Goal: Task Accomplishment & Management: Complete application form

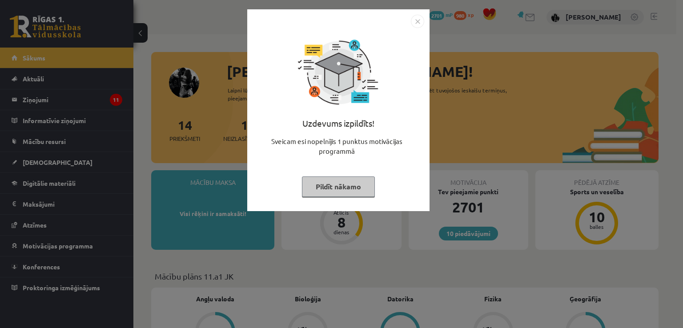
click at [343, 189] on button "Pildīt nākamo" at bounding box center [338, 187] width 73 height 20
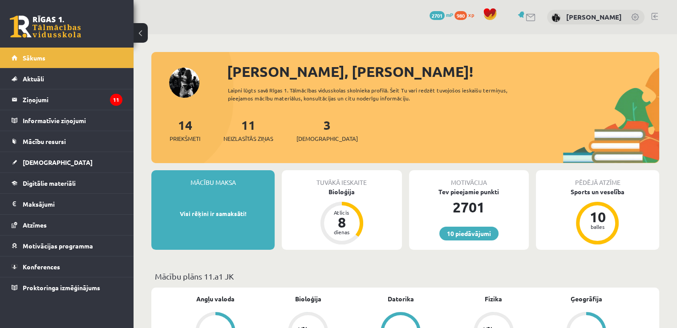
click at [318, 126] on div "3 Ieskaites" at bounding box center [326, 130] width 61 height 28
click at [313, 127] on link "3 Ieskaites" at bounding box center [326, 130] width 61 height 26
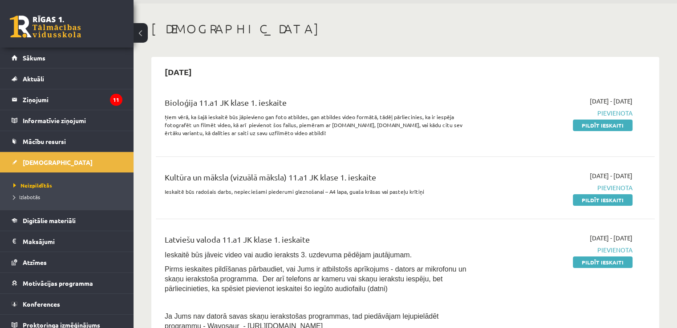
scroll to position [29, 0]
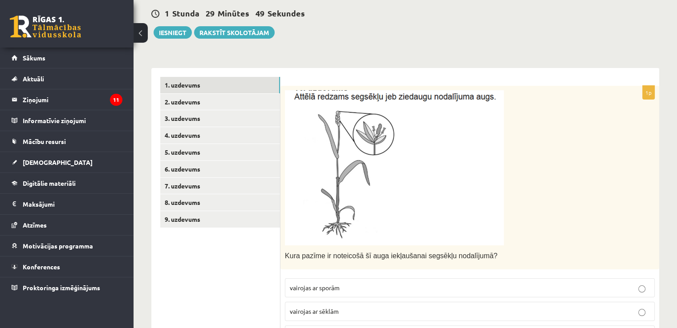
scroll to position [103, 0]
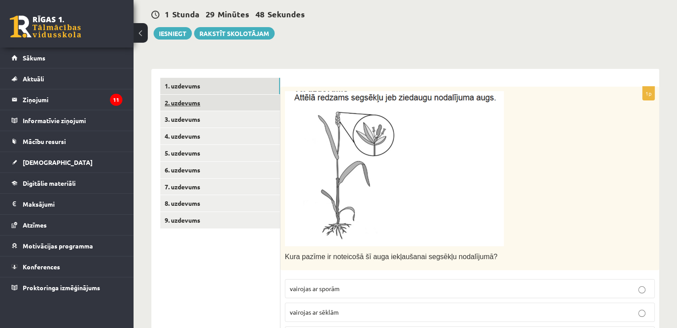
click at [198, 104] on link "2. uzdevums" at bounding box center [220, 103] width 120 height 16
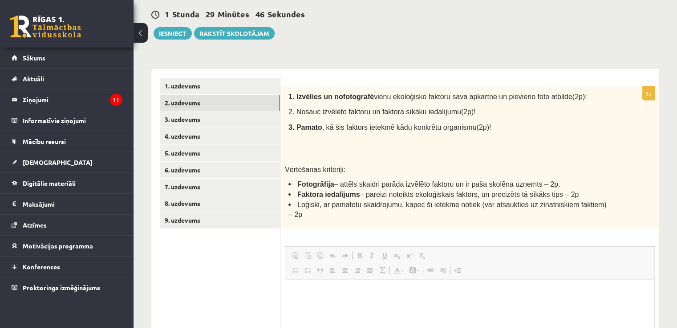
scroll to position [0, 0]
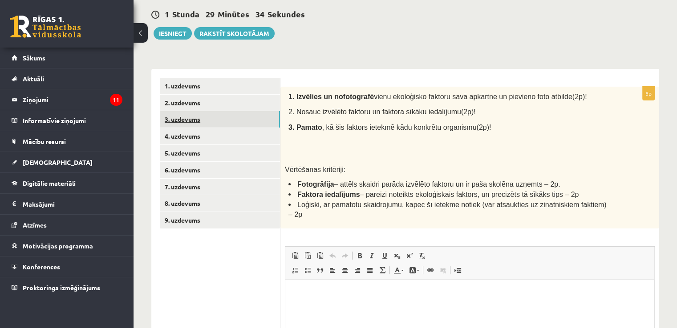
click at [250, 121] on link "3. uzdevums" at bounding box center [220, 119] width 120 height 16
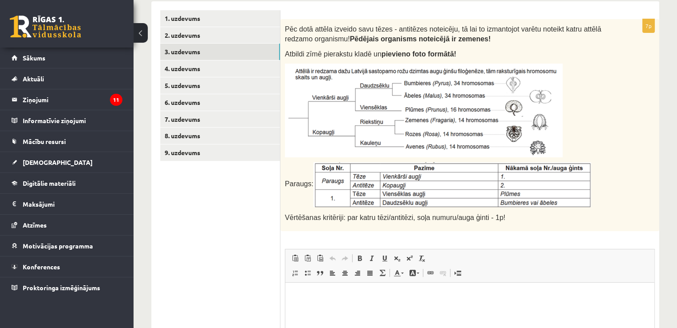
scroll to position [192, 0]
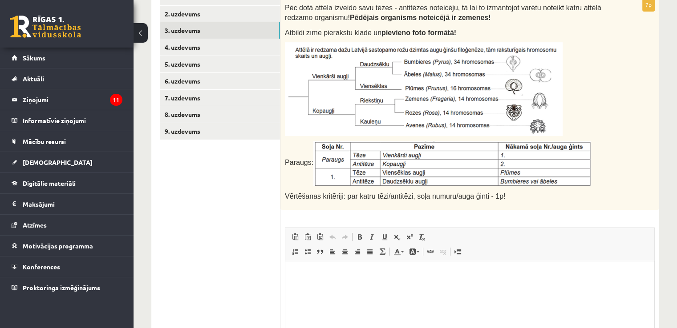
click at [345, 145] on img at bounding box center [452, 163] width 278 height 45
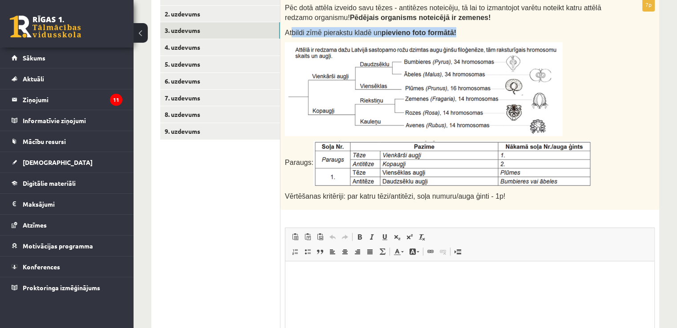
drag, startPoint x: 292, startPoint y: 28, endPoint x: 387, endPoint y: 131, distance: 140.4
click at [387, 131] on div "Pēc dotā attēla izveido savu tēzes - antitēzes noteicēju, tā lai to izmantojot …" at bounding box center [469, 104] width 379 height 212
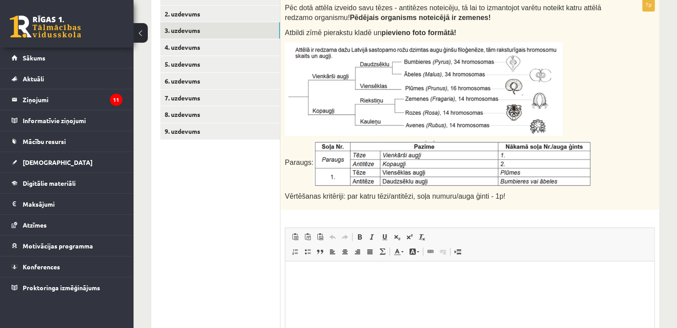
click at [483, 16] on p "Pēc dotā attēla izveido savu tēzes - antitēzes noteicēju, tā lai to izmantojot …" at bounding box center [447, 12] width 325 height 20
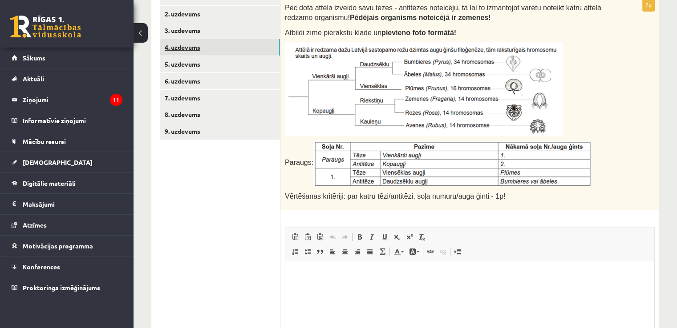
click at [268, 47] on link "4. uzdevums" at bounding box center [220, 47] width 120 height 16
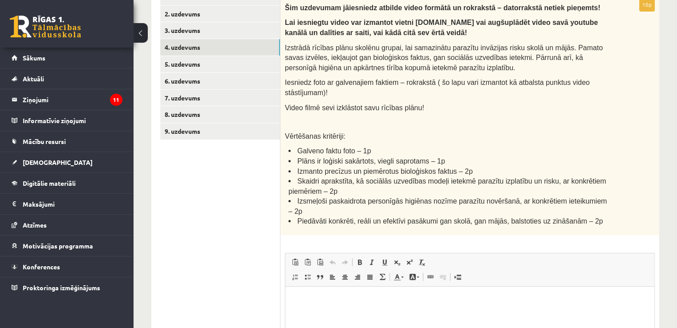
scroll to position [163, 0]
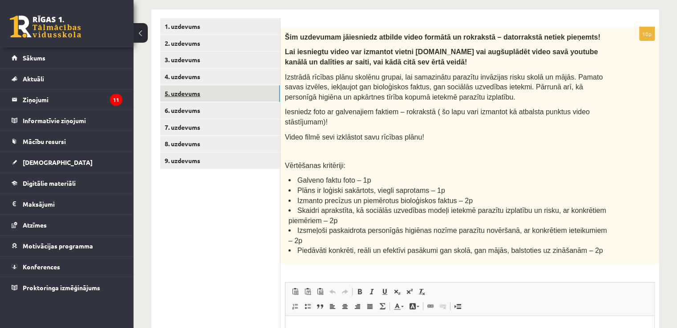
click at [259, 91] on link "5. uzdevums" at bounding box center [220, 93] width 120 height 16
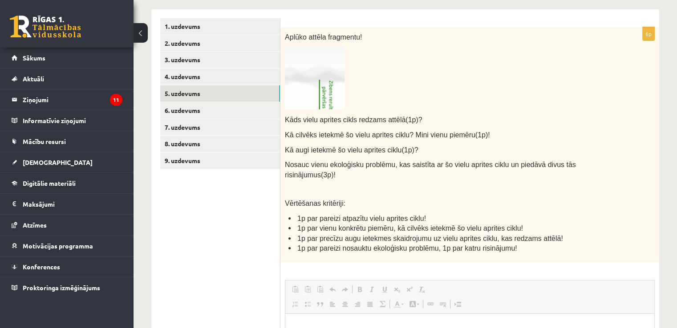
click at [320, 84] on img at bounding box center [315, 77] width 60 height 63
click at [253, 111] on link "6. uzdevums" at bounding box center [220, 110] width 120 height 16
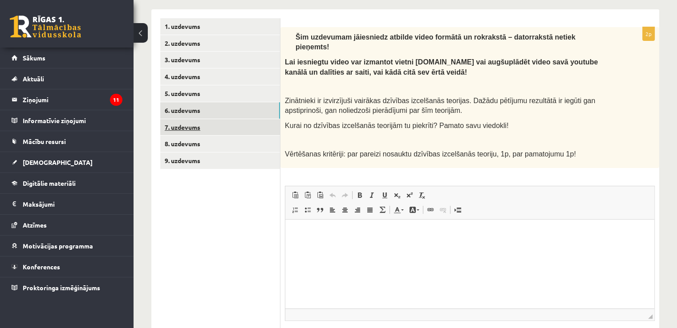
click at [254, 127] on link "7. uzdevums" at bounding box center [220, 127] width 120 height 16
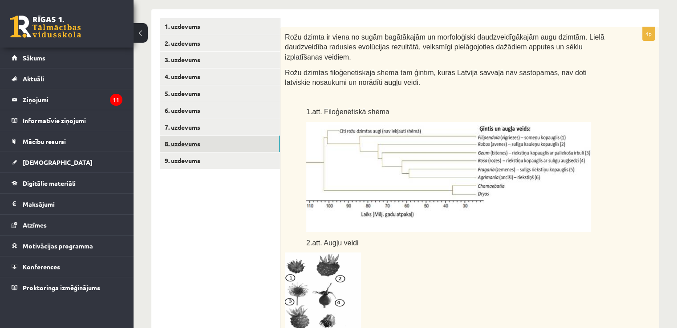
click at [249, 148] on link "8. uzdevums" at bounding box center [220, 144] width 120 height 16
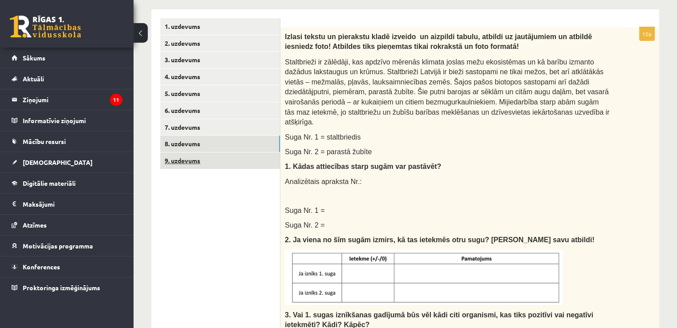
click at [240, 162] on link "9. uzdevums" at bounding box center [220, 161] width 120 height 16
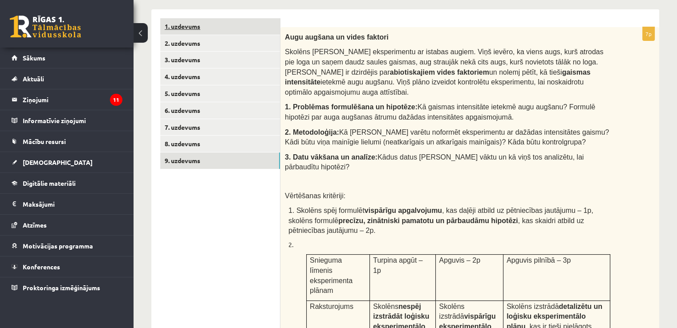
click at [230, 34] on link "1. uzdevums" at bounding box center [220, 26] width 120 height 16
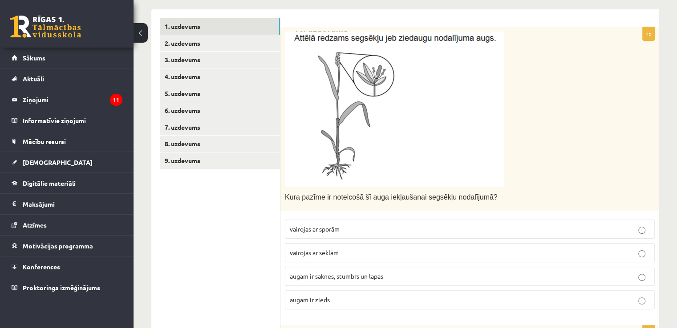
drag, startPoint x: 302, startPoint y: 32, endPoint x: 317, endPoint y: 195, distance: 163.5
click at [352, 148] on div "Kura pazīme ir noteicošā šī auga iekļaušanai segsēkļu nodalījumā?" at bounding box center [469, 119] width 379 height 184
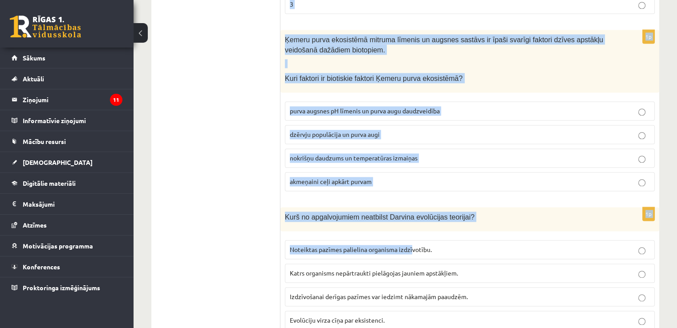
scroll to position [1306, 0]
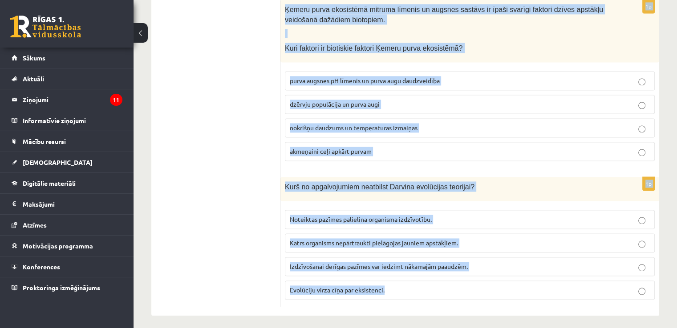
drag, startPoint x: 286, startPoint y: 197, endPoint x: 534, endPoint y: 295, distance: 267.0
copy form "Kura pazīme ir noteicošā šī auga iekļaušanai segsēkļu nodalījumā? vairojas ar s…"
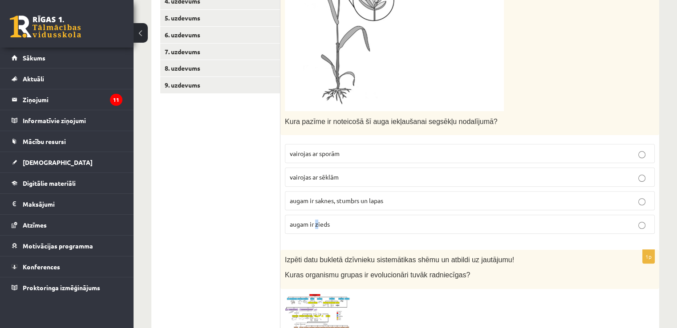
click at [318, 230] on label "augam ir zieds" at bounding box center [470, 224] width 370 height 19
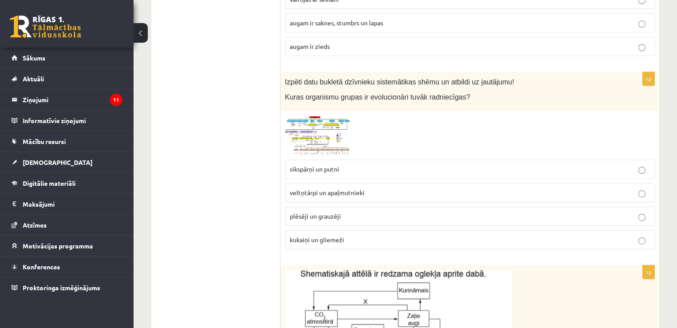
click at [358, 42] on p "augam ir zieds" at bounding box center [470, 46] width 360 height 9
click at [345, 219] on p "plēsēji un grauzēji" at bounding box center [470, 216] width 360 height 9
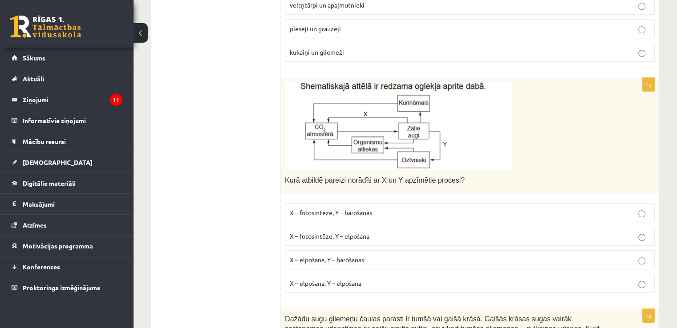
scroll to position [654, 0]
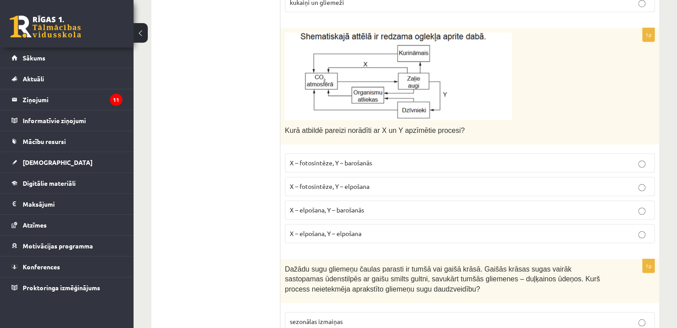
click at [306, 194] on label "X – fotosintēze, Y – elpošana" at bounding box center [470, 186] width 370 height 19
click at [303, 185] on span "X – fotosintēze, Y – elpošana" at bounding box center [330, 186] width 80 height 8
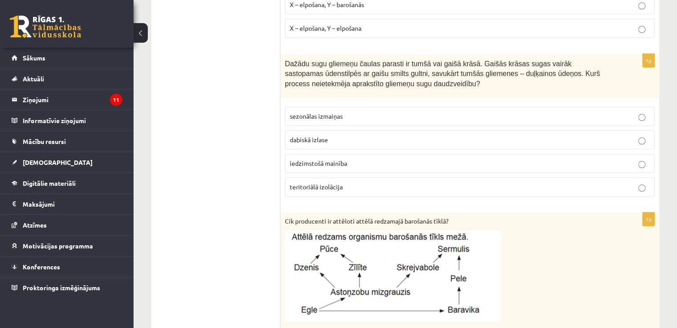
scroll to position [861, 0]
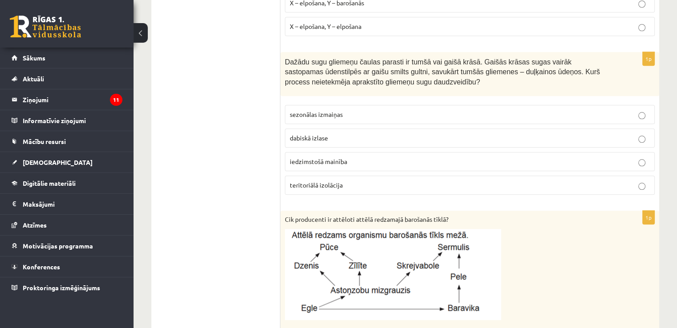
click at [299, 110] on span "sezonālas izmaiņas" at bounding box center [316, 114] width 53 height 8
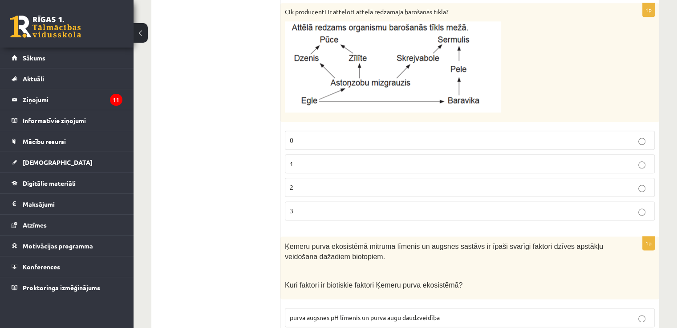
click at [340, 189] on label "2" at bounding box center [470, 187] width 370 height 19
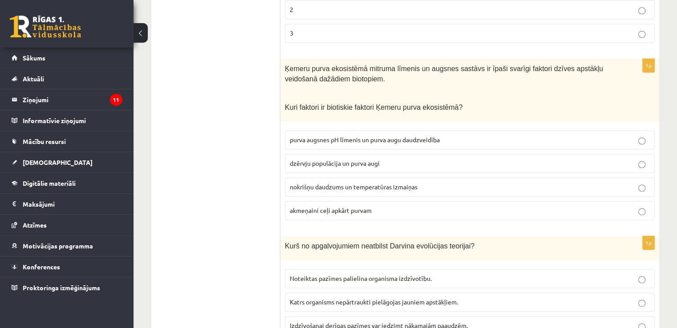
scroll to position [1277, 0]
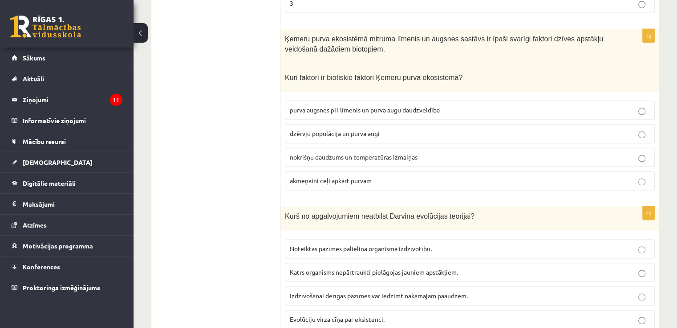
click at [319, 131] on span "dzērvju populācija un purva augi" at bounding box center [335, 133] width 90 height 8
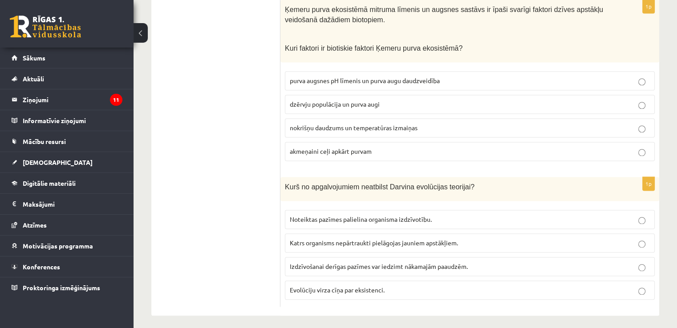
scroll to position [1306, 0]
click at [339, 244] on label "Katrs organisms nepārtraukti pielāgojas jauniem apstākļiem." at bounding box center [470, 243] width 370 height 19
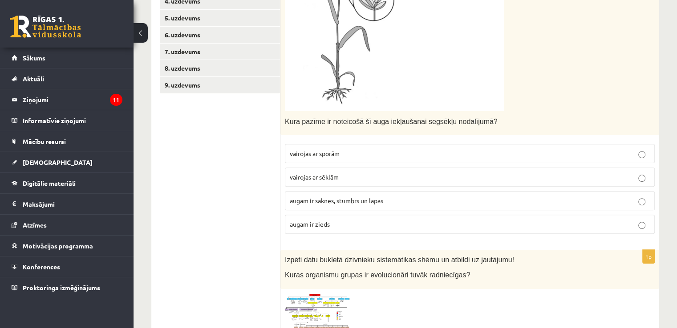
scroll to position [1, 0]
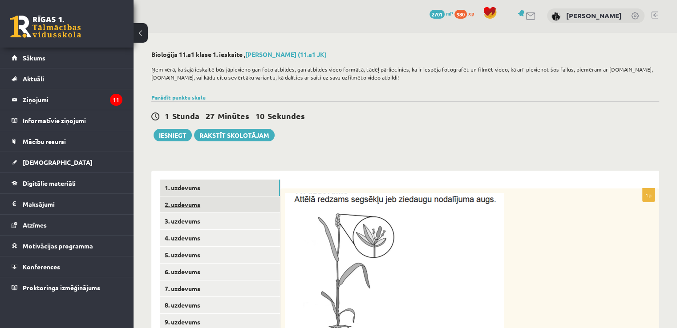
click at [246, 207] on link "2. uzdevums" at bounding box center [220, 205] width 120 height 16
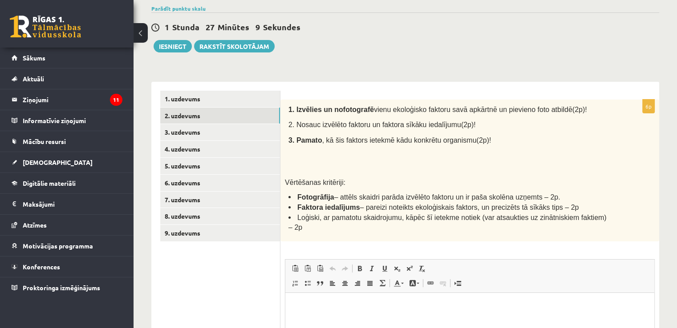
scroll to position [0, 0]
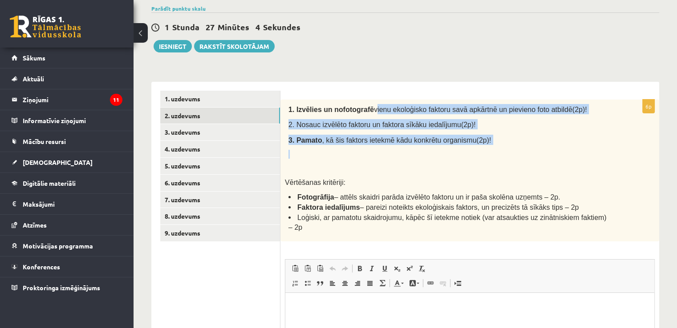
drag, startPoint x: 365, startPoint y: 108, endPoint x: 475, endPoint y: 152, distance: 118.6
click at [476, 153] on div "1. Izvēlies un nofotografē vienu ekoloģisko faktoru savā apkārtnē un pievieno f…" at bounding box center [469, 171] width 379 height 142
copy div "vienu ekoloģisko faktoru savā apkārtnē un pievieno foto atbildē(2p)! 2. Nosauc …"
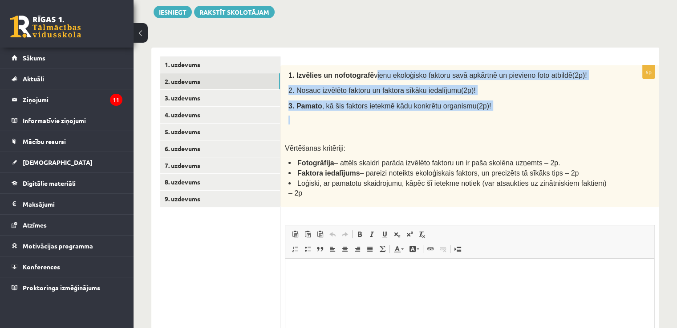
scroll to position [209, 0]
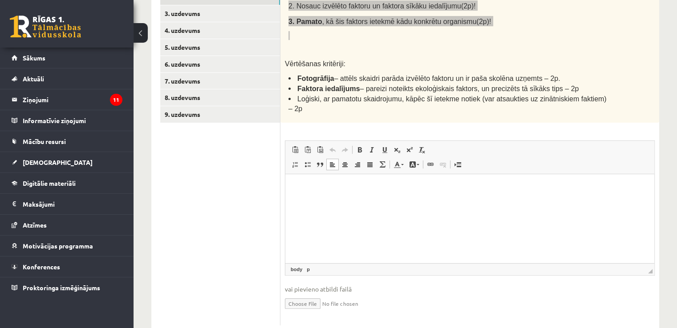
click at [331, 201] on html at bounding box center [469, 187] width 369 height 27
drag, startPoint x: 331, startPoint y: 206, endPoint x: 306, endPoint y: 180, distance: 36.5
click at [306, 180] on html at bounding box center [469, 187] width 369 height 27
click at [298, 187] on p "Визуальный текстовый редактор, wiswyg-editor-user-answer-47433919284660" at bounding box center [469, 187] width 351 height 9
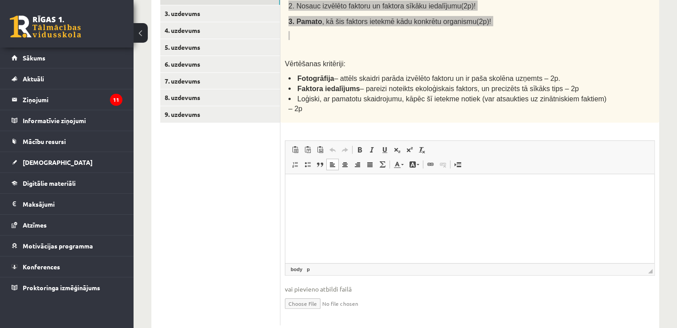
click at [298, 187] on p "Визуальный текстовый редактор, wiswyg-editor-user-answer-47433919284660" at bounding box center [469, 187] width 351 height 9
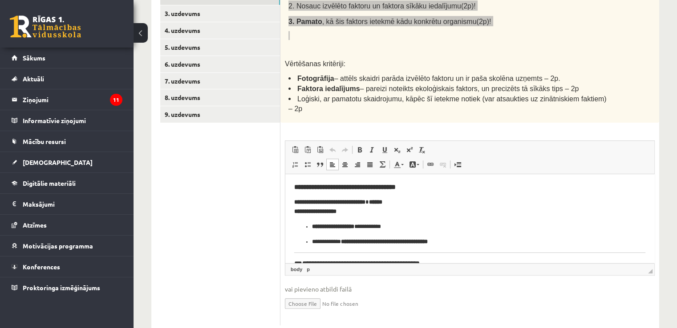
scroll to position [56, 0]
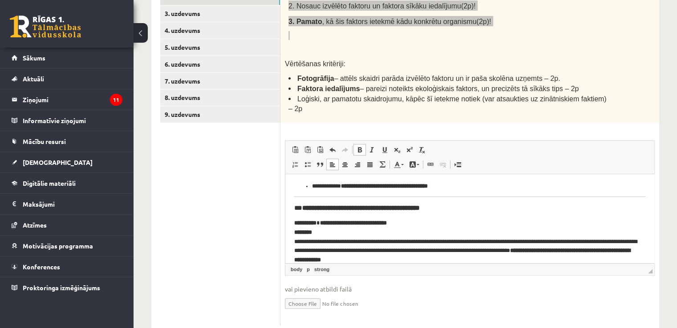
click at [305, 208] on h3 "**********" at bounding box center [466, 208] width 344 height 8
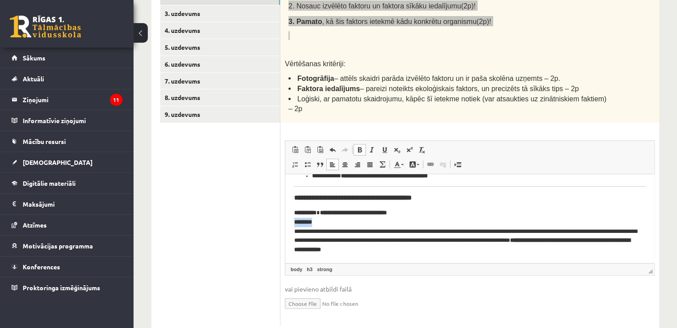
drag, startPoint x: 324, startPoint y: 223, endPoint x: 291, endPoint y: 218, distance: 32.8
click at [291, 218] on html "**********" at bounding box center [469, 185] width 369 height 155
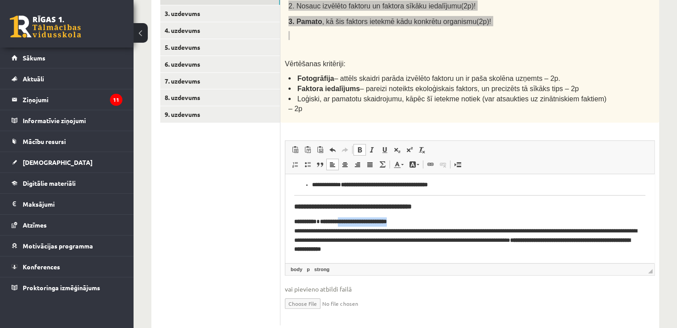
drag, startPoint x: 390, startPoint y: 220, endPoint x: 352, endPoint y: 218, distance: 37.9
click at [352, 218] on p "**********" at bounding box center [466, 235] width 344 height 37
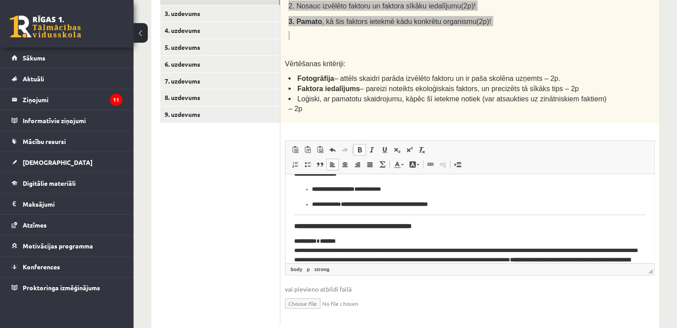
scroll to position [27, 0]
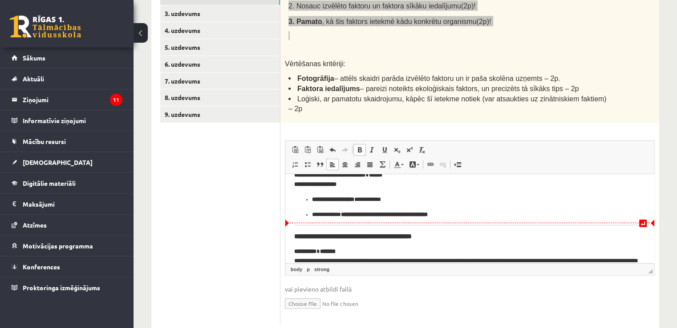
click at [420, 223] on body "**********" at bounding box center [469, 220] width 351 height 128
click at [292, 233] on html "**********" at bounding box center [469, 220] width 369 height 146
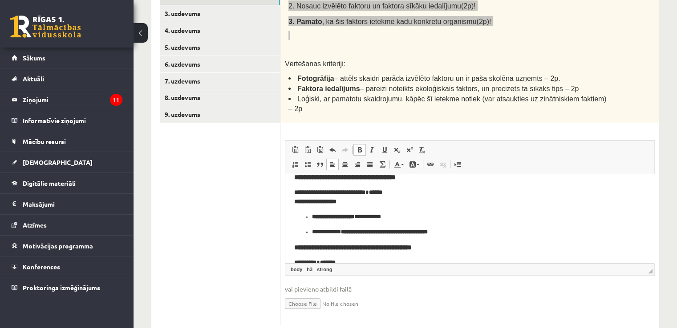
scroll to position [0, 0]
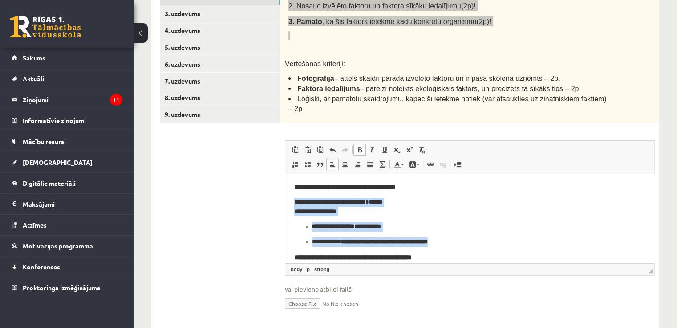
drag, startPoint x: 292, startPoint y: 200, endPoint x: 456, endPoint y: 243, distance: 169.3
click at [456, 243] on html "**********" at bounding box center [469, 244] width 369 height 140
click at [356, 144] on link "Полужирный Комбинация клавиш Ctrl+B" at bounding box center [359, 150] width 12 height 12
click at [358, 144] on link "Полужирный Комбинация клавиш Ctrl+B" at bounding box center [359, 150] width 12 height 12
click at [359, 144] on link "Полужирный Комбинация клавиш Ctrl+B" at bounding box center [359, 150] width 12 height 12
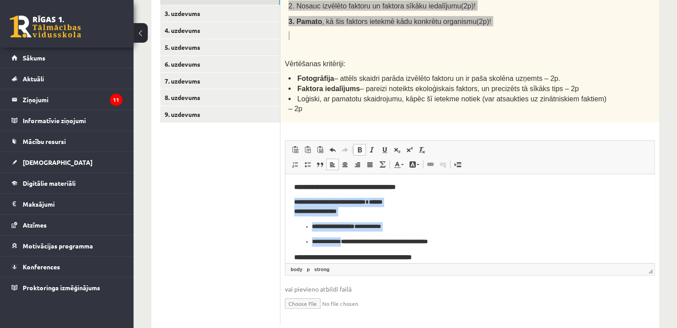
click at [360, 146] on span at bounding box center [359, 149] width 7 height 7
click at [372, 146] on span at bounding box center [371, 149] width 7 height 7
click at [421, 208] on p "**********" at bounding box center [466, 207] width 344 height 19
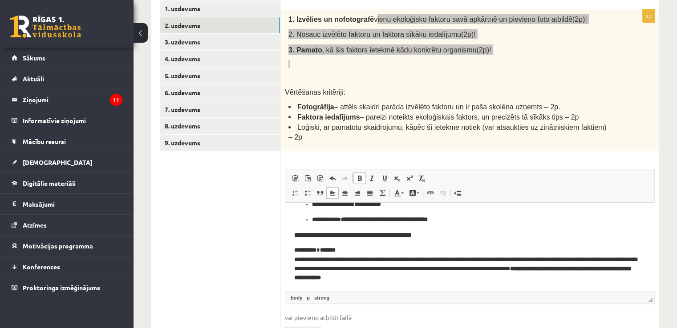
scroll to position [149, 0]
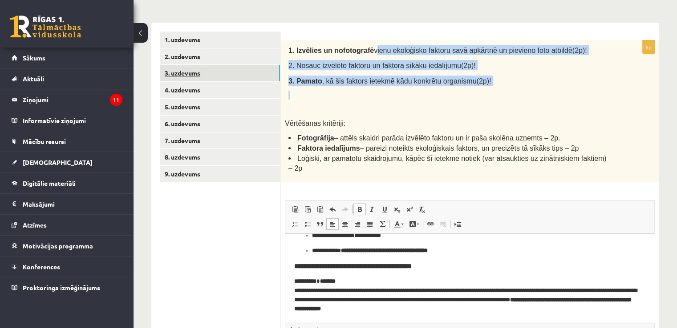
click at [262, 72] on link "3. uzdevums" at bounding box center [220, 73] width 120 height 16
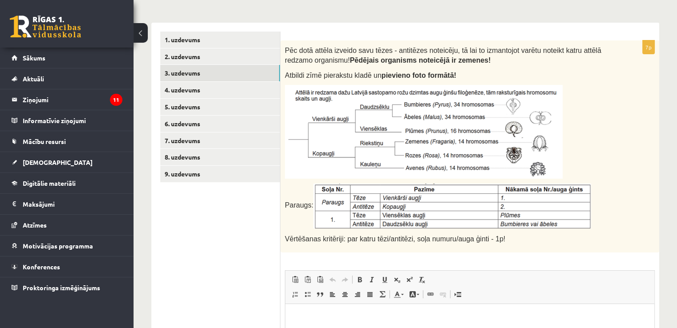
scroll to position [0, 0]
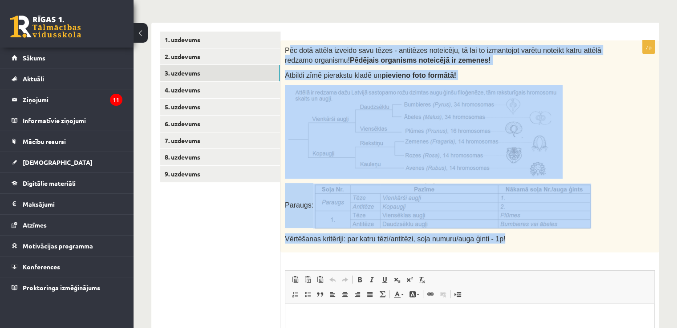
drag, startPoint x: 288, startPoint y: 49, endPoint x: 540, endPoint y: 242, distance: 317.6
click at [540, 242] on div "Pēc dotā attēla izveido savu tēzes - antitēzes noteicēju, tā lai to izmantojot …" at bounding box center [469, 146] width 379 height 212
click at [589, 122] on p at bounding box center [447, 132] width 325 height 94
drag, startPoint x: 286, startPoint y: 47, endPoint x: 526, endPoint y: 254, distance: 317.1
click at [526, 254] on div "7p Pēc dotā attēla izveido savu tēzes - antitēzes noteicēju, tā lai to izmantoj…" at bounding box center [469, 247] width 379 height 415
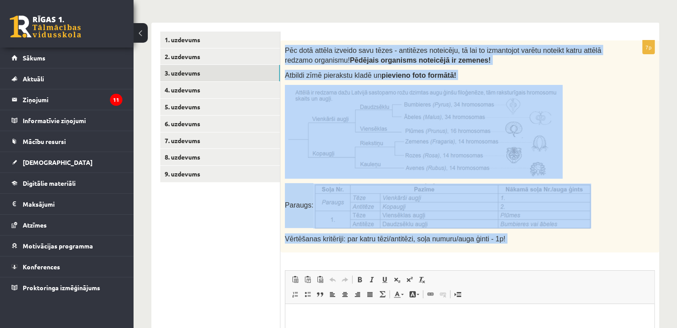
copy div "Pēc dotā attēla izveido savu tēzes - antitēzes noteicēju, tā lai to izmantojot …"
click at [362, 258] on div "7p Pēc dotā attēla izveido savu tēzes - antitēzes noteicēju, tā lai to izmantoj…" at bounding box center [469, 247] width 379 height 415
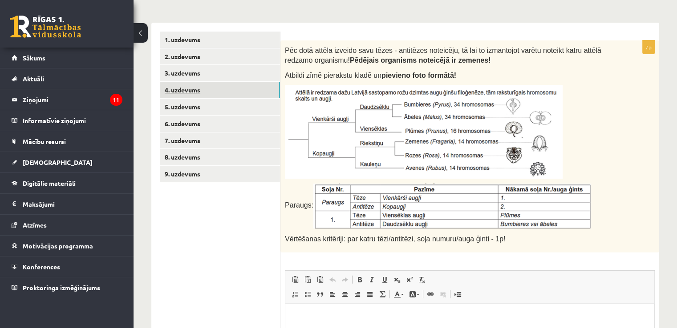
click at [275, 89] on link "4. uzdevums" at bounding box center [220, 90] width 120 height 16
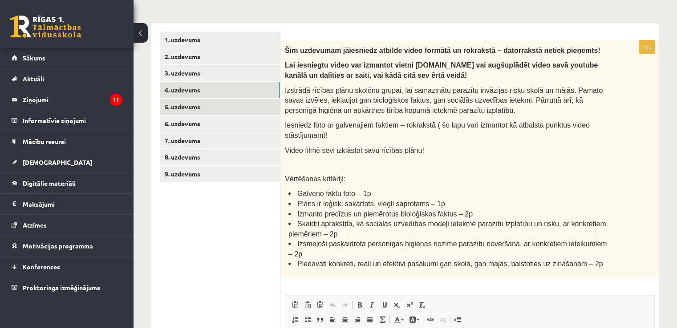
click at [263, 109] on link "5. uzdevums" at bounding box center [220, 107] width 120 height 16
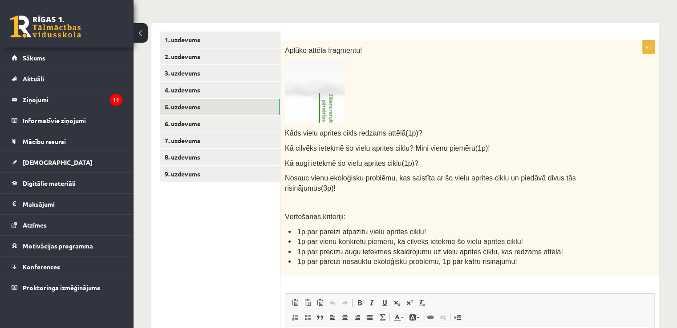
click at [326, 104] on img at bounding box center [315, 91] width 60 height 63
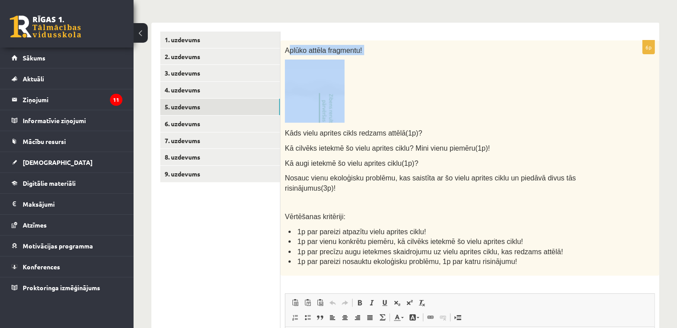
drag, startPoint x: 287, startPoint y: 47, endPoint x: 336, endPoint y: 95, distance: 69.2
click at [341, 99] on div "Aplūko attēla fragmentu! Kāds vielu aprites cikls redzams attēlā(1p)? Kā cilvēk…" at bounding box center [469, 157] width 379 height 235
click at [386, 76] on p at bounding box center [447, 91] width 325 height 63
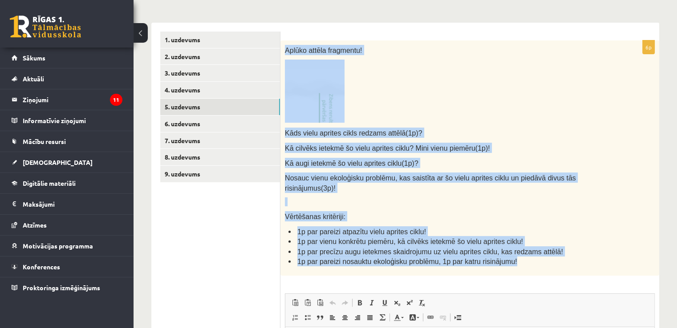
drag, startPoint x: 282, startPoint y: 46, endPoint x: 528, endPoint y: 253, distance: 321.8
click at [528, 253] on div "Aplūko attēla fragmentu! Kāds vielu aprites cikls redzams attēlā(1p)? Kā cilvēk…" at bounding box center [469, 157] width 379 height 235
copy div "Aplūko attēla fragmentu! Kāds vielu aprites cikls redzams attēlā(1p)? Kā cilvēk…"
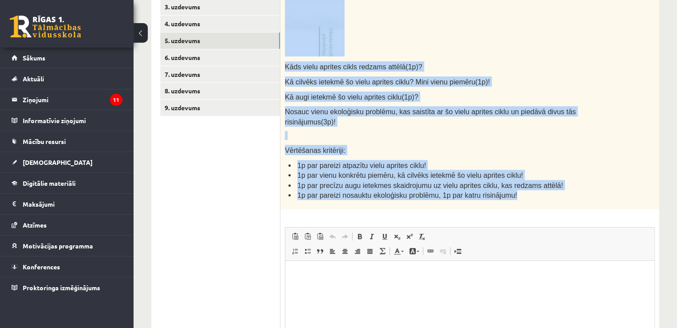
scroll to position [238, 0]
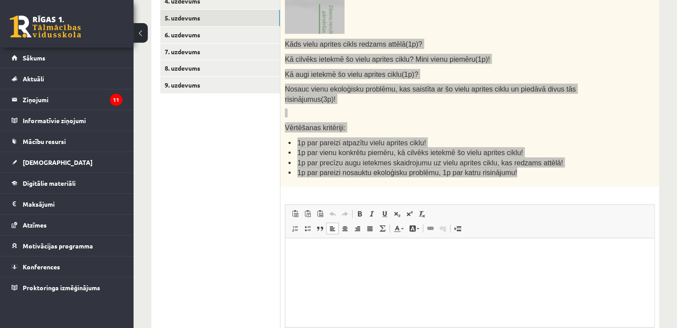
click at [364, 259] on html at bounding box center [469, 251] width 369 height 27
click at [338, 257] on html at bounding box center [469, 251] width 369 height 27
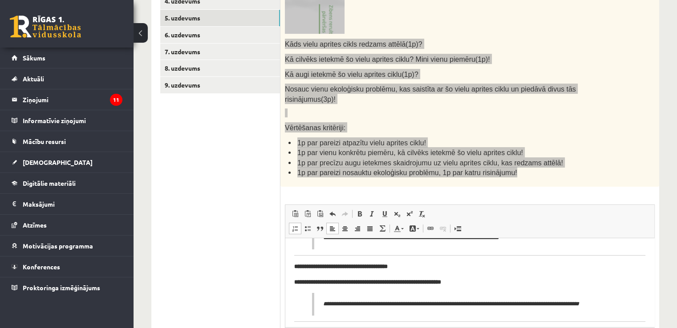
scroll to position [87, 0]
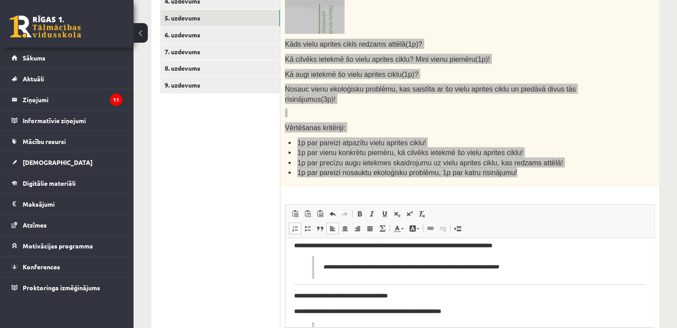
click at [321, 273] on blockquote "**********" at bounding box center [469, 267] width 315 height 23
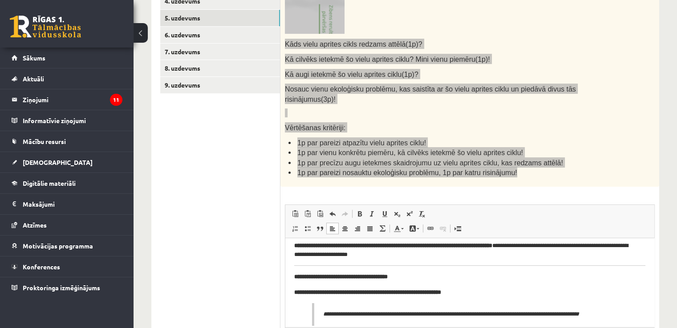
scroll to position [116, 0]
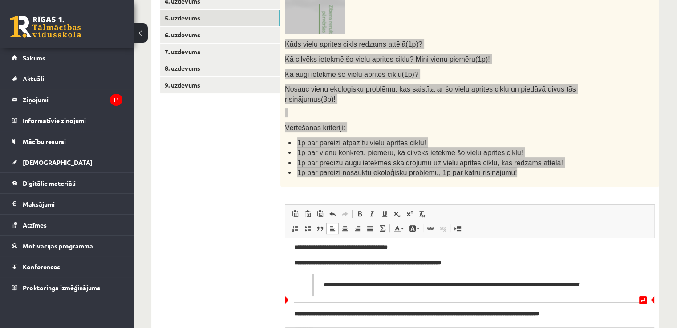
click at [323, 287] on p "**********" at bounding box center [470, 285] width 295 height 9
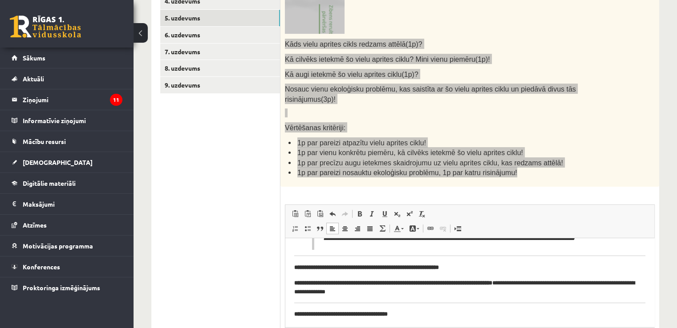
scroll to position [0, 0]
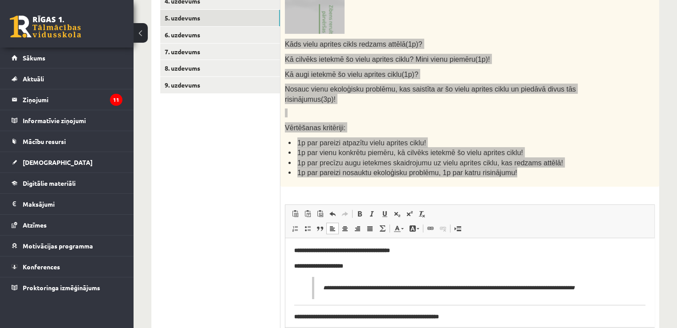
click at [321, 287] on blockquote "**********" at bounding box center [469, 288] width 315 height 23
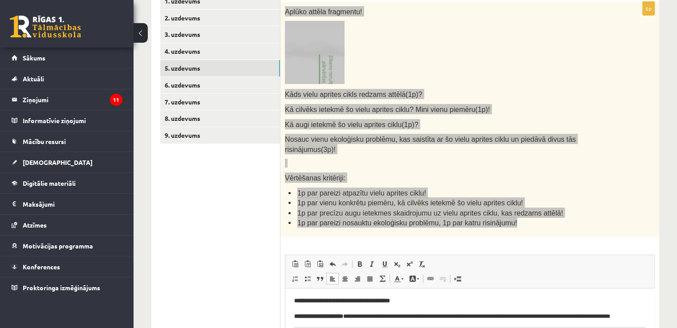
scroll to position [179, 0]
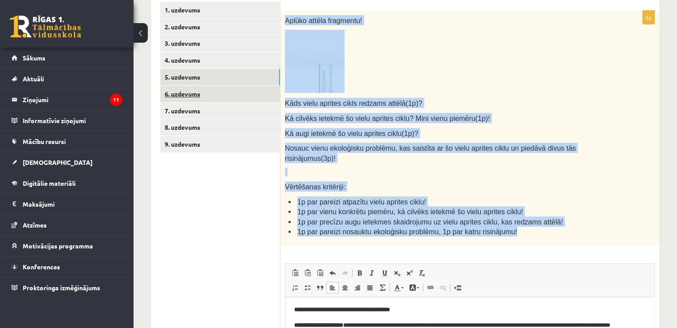
click at [249, 93] on link "6. uzdevums" at bounding box center [220, 94] width 120 height 16
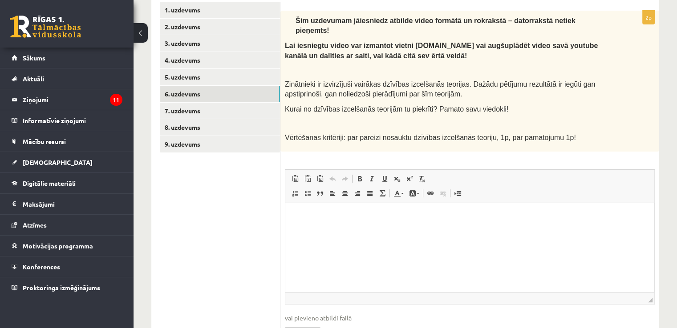
scroll to position [0, 0]
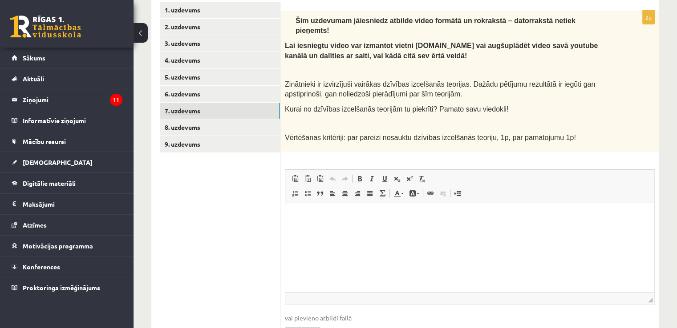
click at [230, 107] on link "7. uzdevums" at bounding box center [220, 111] width 120 height 16
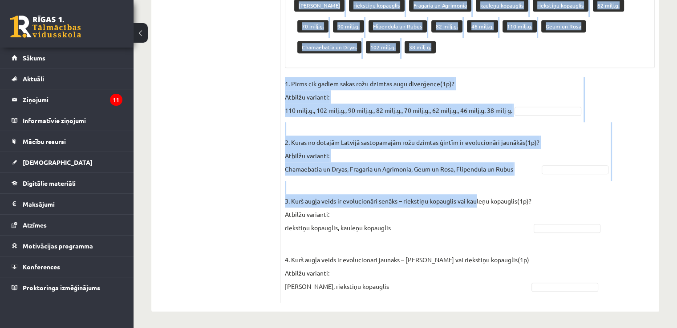
scroll to position [569, 0]
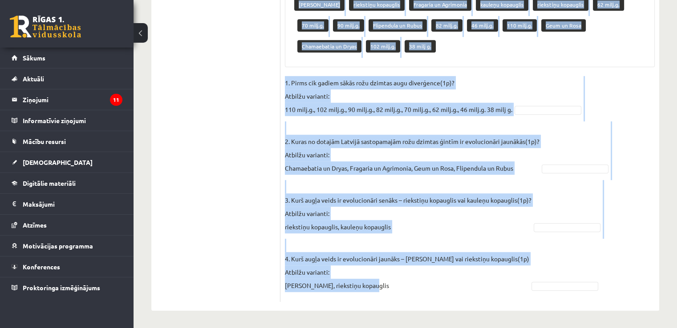
drag, startPoint x: 284, startPoint y: 48, endPoint x: 448, endPoint y: 287, distance: 289.9
copy div "Rožu dzimta ir viena no sugām bagātākajām un morfoloģiski daudzveidīgākajām aug…"
click at [473, 121] on p "2. Kuras no dotajām Latvijā sastopamajām rožu dzimtas ģintīm ir evolucionāri ja…" at bounding box center [412, 147] width 254 height 53
click at [556, 120] on fieldset "1. Pirms cik gadiem sākās rožu dzimtas augu diverģence(1p)? Atbilžu varianti: 1…" at bounding box center [470, 187] width 370 height 222
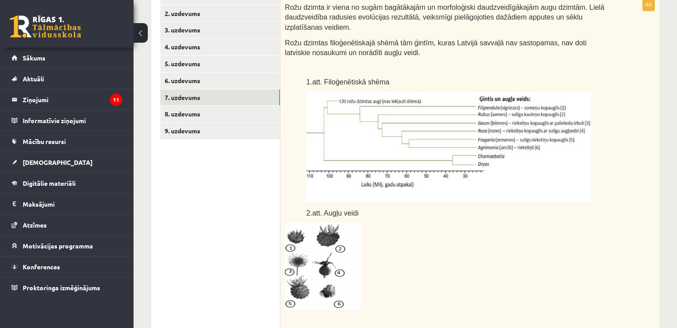
scroll to position [192, 0]
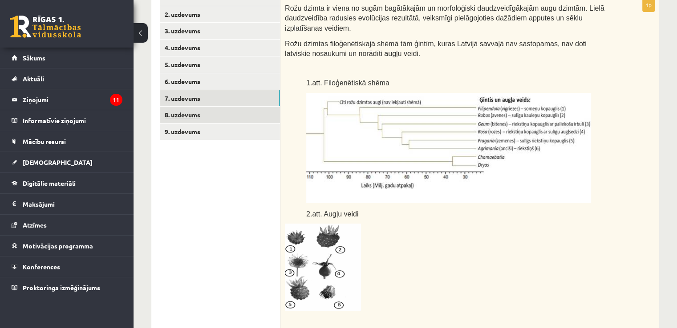
click at [271, 109] on link "8. uzdevums" at bounding box center [220, 115] width 120 height 16
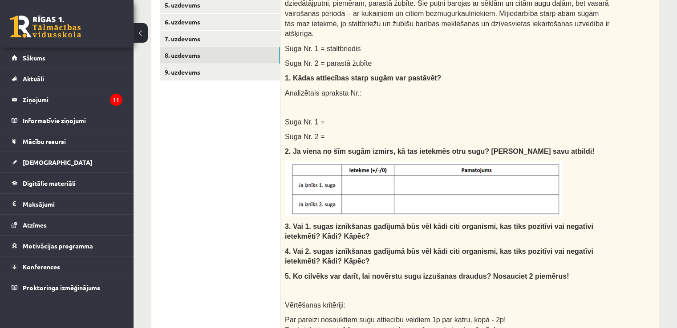
scroll to position [251, 0]
click at [260, 70] on link "9. uzdevums" at bounding box center [220, 73] width 120 height 16
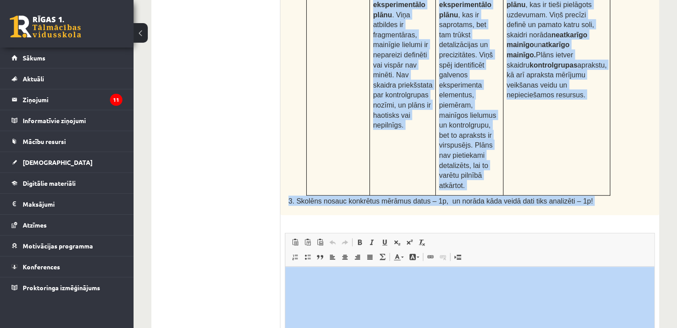
scroll to position [488, 0]
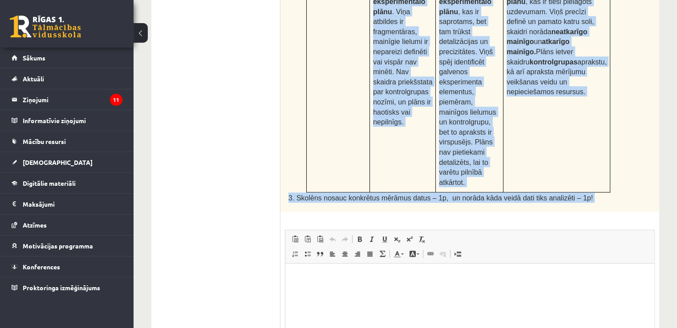
drag, startPoint x: 287, startPoint y: 92, endPoint x: 565, endPoint y: 140, distance: 281.8
click at [565, 140] on div "7p Augu augšana un vides faktori Skolēns Jānis veic eksperimentu ar istabas aug…" at bounding box center [469, 58] width 379 height 713
copy div "Augu augšana un vides faktori Skolēns Jānis veic eksperimentu ar istabas augiem…"
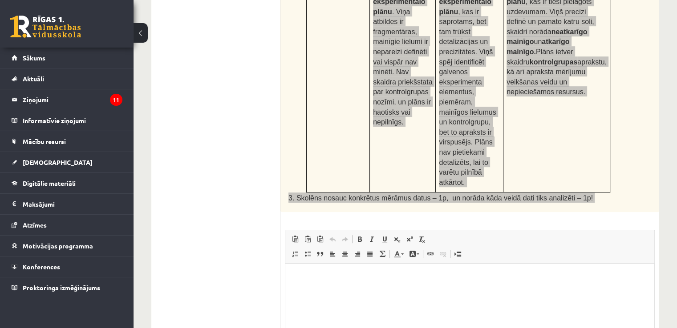
click at [340, 273] on p "Визуальный текстовый редактор, wiswyg-editor-user-answer-47433884488880" at bounding box center [469, 277] width 351 height 9
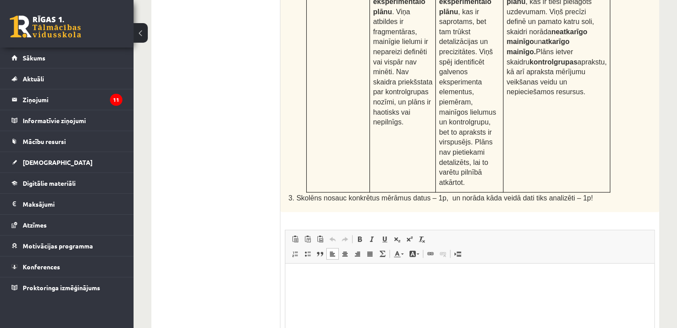
click at [321, 278] on p "Визуальный текстовый редактор, wiswyg-editor-user-answer-47433884488880" at bounding box center [469, 277] width 351 height 9
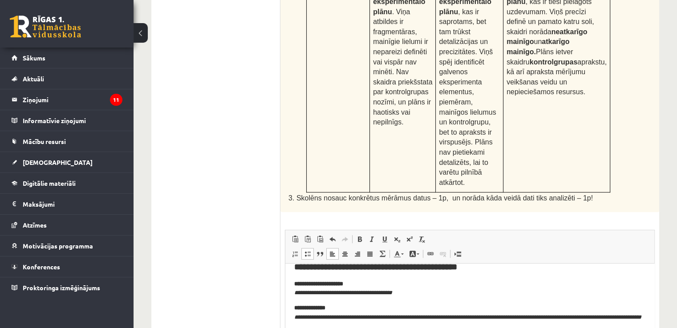
scroll to position [0, 0]
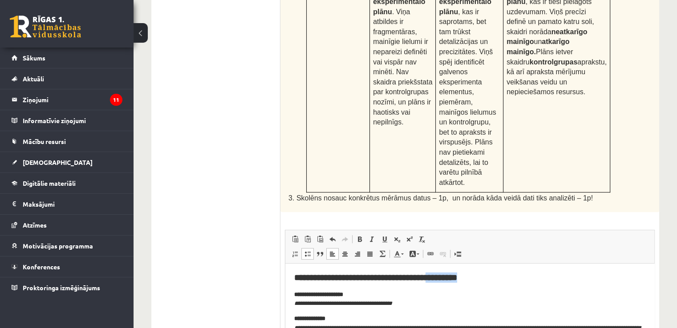
drag, startPoint x: 500, startPoint y: 279, endPoint x: 456, endPoint y: 273, distance: 44.5
click at [456, 273] on h2 "**********" at bounding box center [469, 278] width 351 height 10
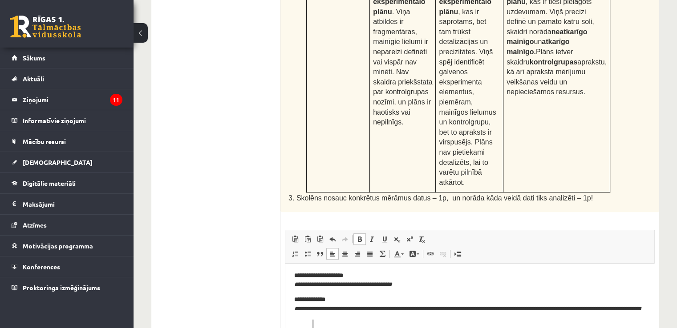
scroll to position [29, 0]
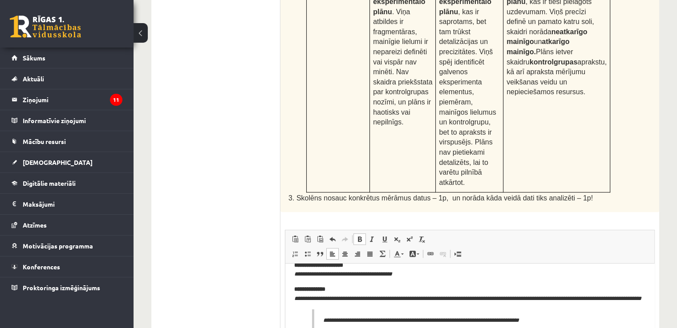
click at [334, 292] on p "**********" at bounding box center [469, 294] width 351 height 19
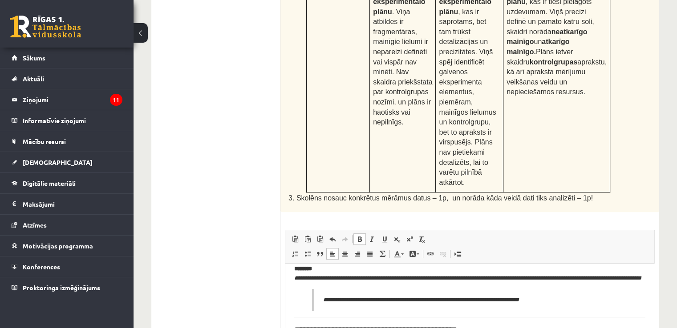
scroll to position [59, 0]
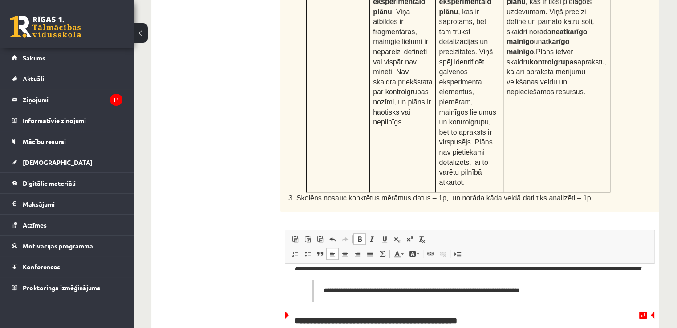
click at [318, 303] on blockquote "**********" at bounding box center [469, 291] width 315 height 23
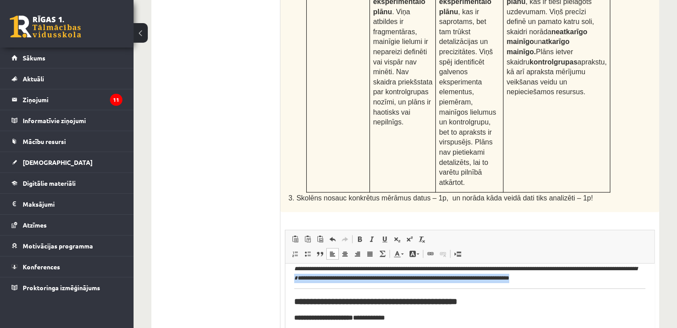
drag, startPoint x: 369, startPoint y: 277, endPoint x: 595, endPoint y: 280, distance: 226.0
click at [595, 280] on p "**********" at bounding box center [466, 269] width 344 height 28
click at [500, 301] on h2 "**********" at bounding box center [469, 302] width 351 height 10
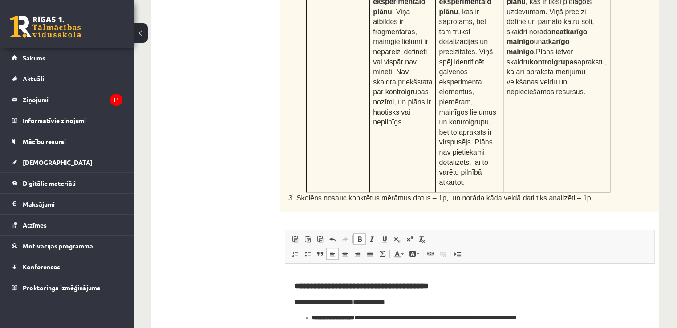
scroll to position [89, 0]
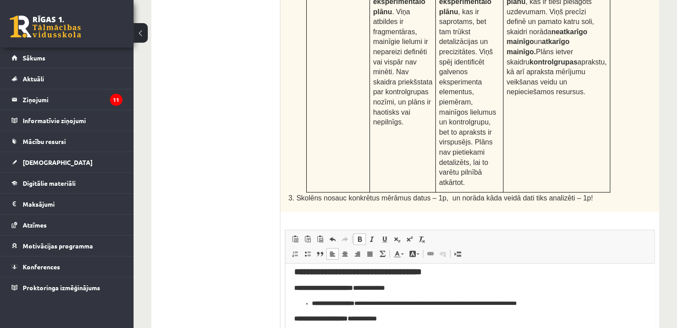
click at [401, 286] on h3 "**********" at bounding box center [466, 288] width 344 height 8
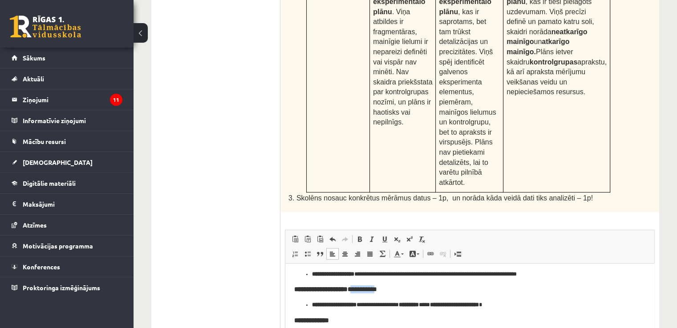
drag, startPoint x: 390, startPoint y: 293, endPoint x: 361, endPoint y: 285, distance: 30.3
click at [361, 286] on h3 "**********" at bounding box center [466, 290] width 344 height 8
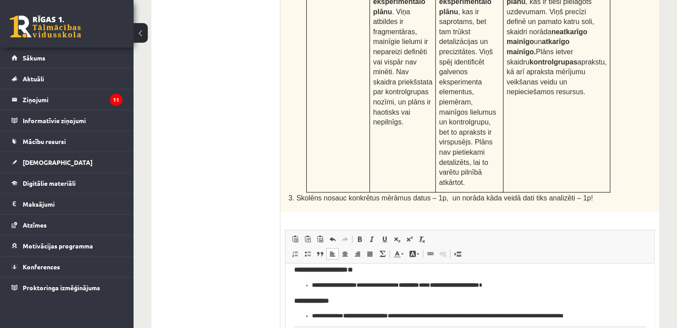
scroll to position [148, 0]
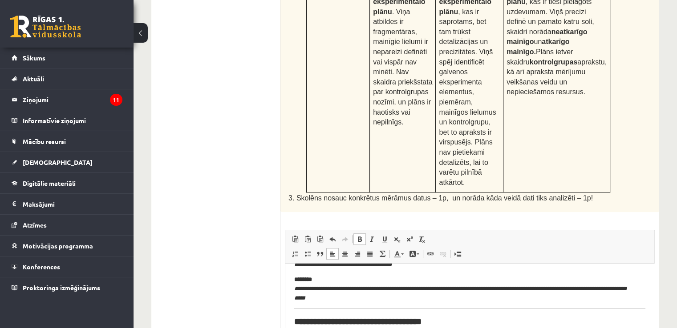
scroll to position [29, 0]
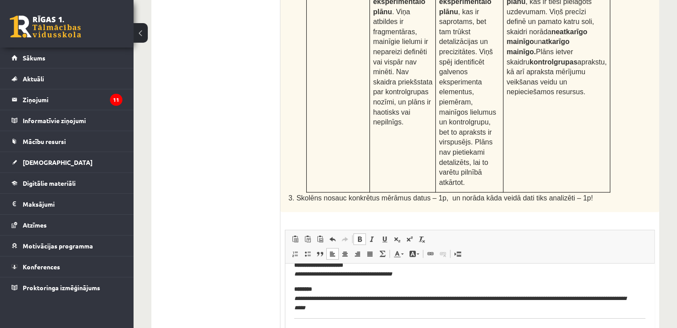
click at [295, 328] on strong "**********" at bounding box center [357, 331] width 127 height 8
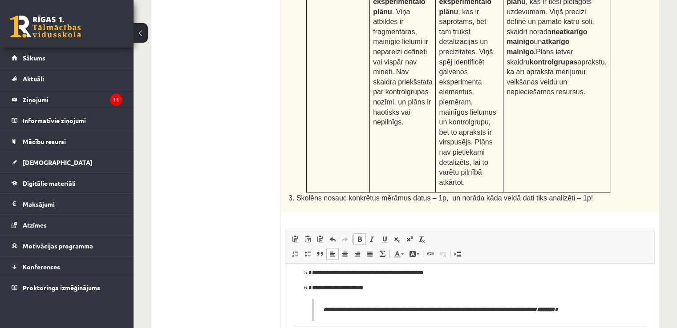
scroll to position [267, 0]
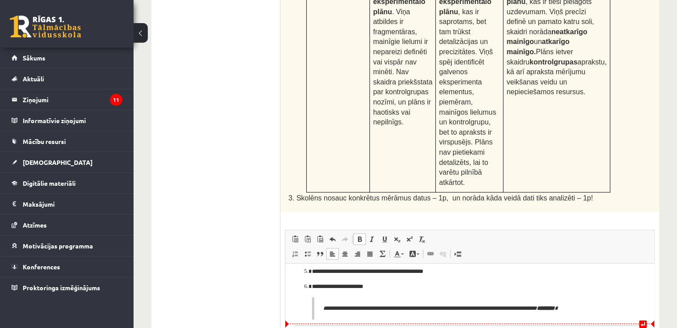
click at [333, 311] on p "**********" at bounding box center [470, 308] width 295 height 9
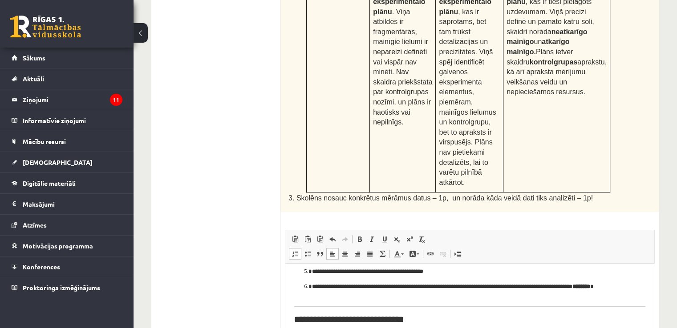
click at [317, 310] on body "**********" at bounding box center [469, 226] width 351 height 441
click at [295, 317] on strong "**********" at bounding box center [348, 319] width 109 height 8
click at [429, 319] on h2 "**********" at bounding box center [469, 313] width 351 height 10
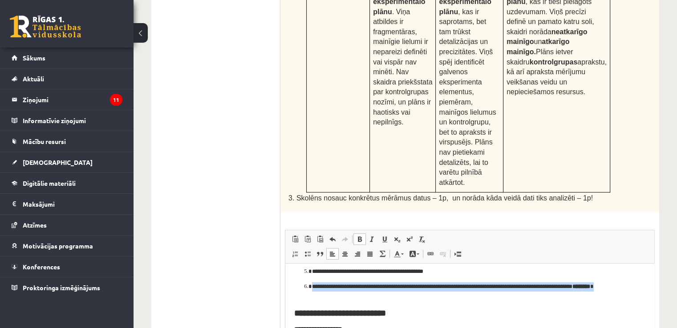
drag, startPoint x: 312, startPoint y: 287, endPoint x: 335, endPoint y: 298, distance: 25.5
click at [335, 298] on ol "**********" at bounding box center [469, 254] width 351 height 93
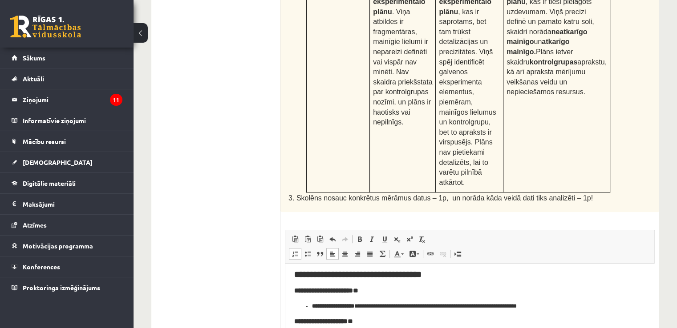
scroll to position [89, 0]
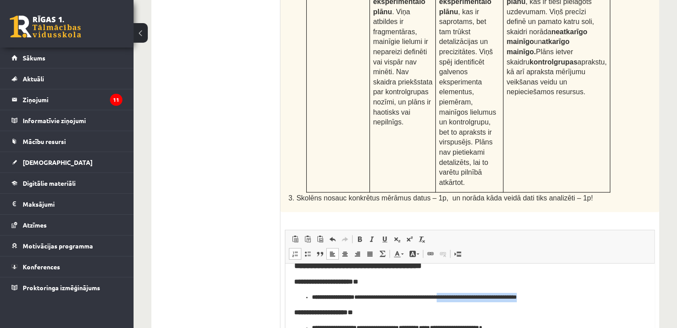
drag, startPoint x: 456, startPoint y: 296, endPoint x: 552, endPoint y: 299, distance: 96.1
click at [552, 299] on p "**********" at bounding box center [466, 297] width 309 height 9
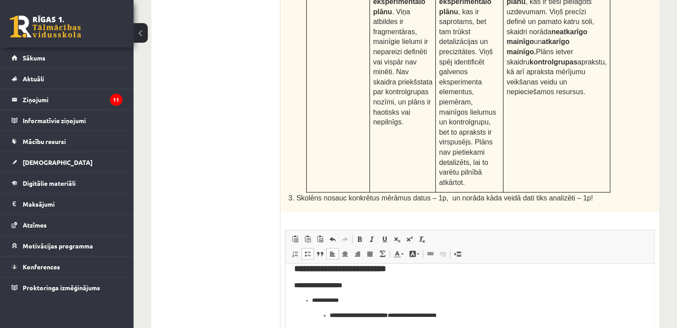
scroll to position [296, 0]
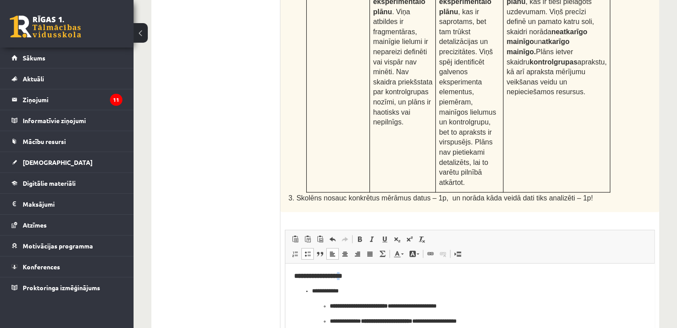
click at [342, 276] on strong "**********" at bounding box center [318, 276] width 48 height 7
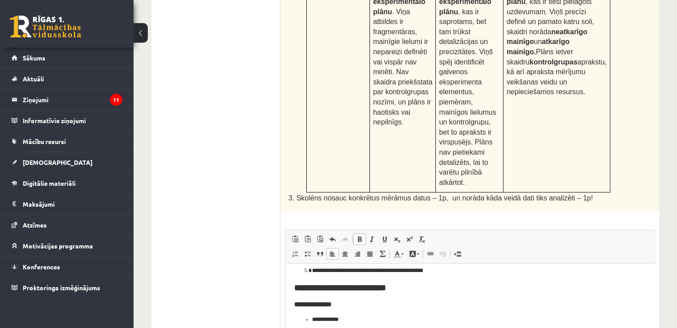
scroll to position [267, 0]
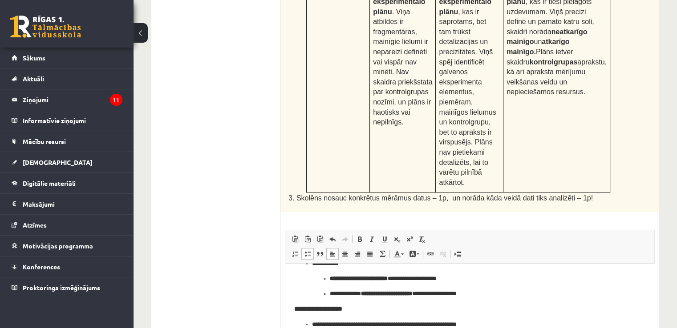
scroll to position [326, 0]
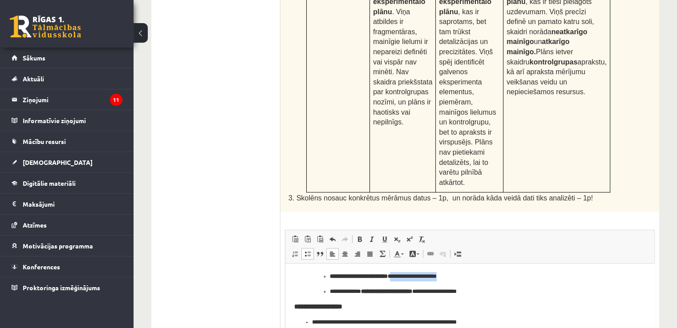
drag, startPoint x: 477, startPoint y: 276, endPoint x: 412, endPoint y: 276, distance: 65.4
click at [412, 276] on p "**********" at bounding box center [466, 276] width 273 height 9
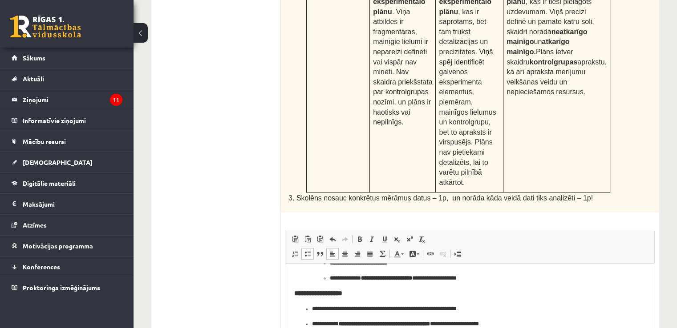
click at [342, 293] on strong "**********" at bounding box center [318, 293] width 48 height 7
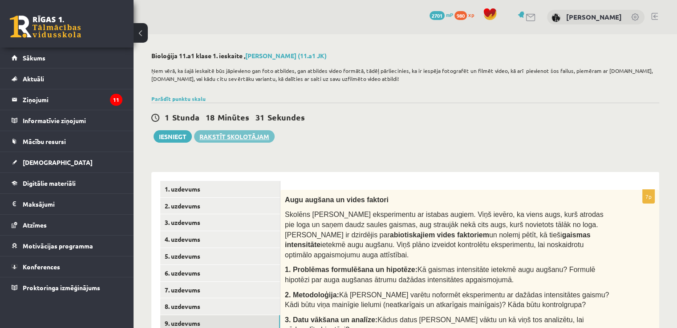
scroll to position [0, 0]
click at [182, 141] on button "Iesniegt" at bounding box center [172, 136] width 38 height 12
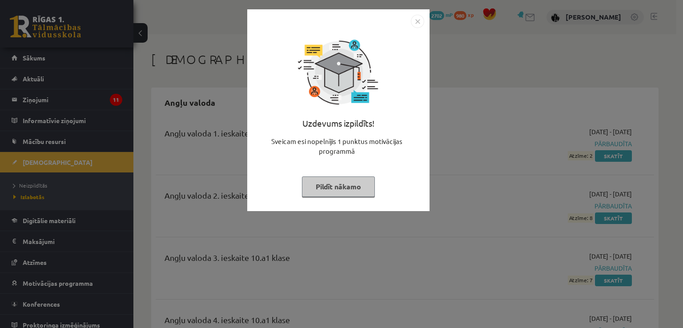
click at [349, 183] on button "Pildīt nākamo" at bounding box center [338, 187] width 73 height 20
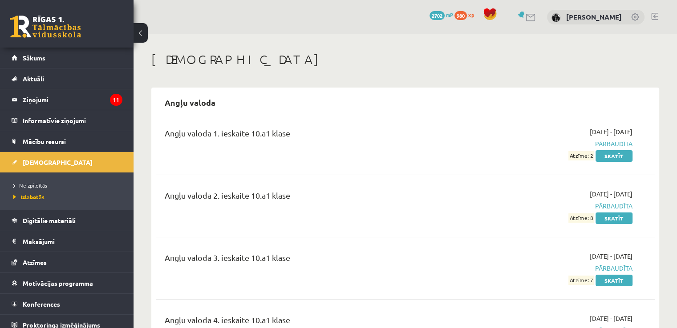
click at [38, 178] on ul "Neizpildītās Izlabotās" at bounding box center [66, 191] width 133 height 37
click at [36, 180] on li "Neizpildītās" at bounding box center [68, 186] width 111 height 12
click at [45, 186] on span "Neizpildītās" at bounding box center [32, 185] width 39 height 7
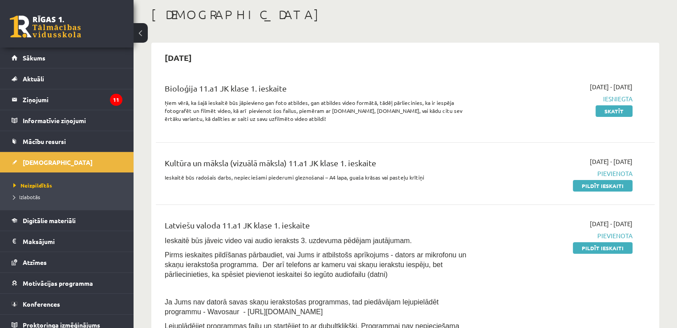
scroll to position [59, 0]
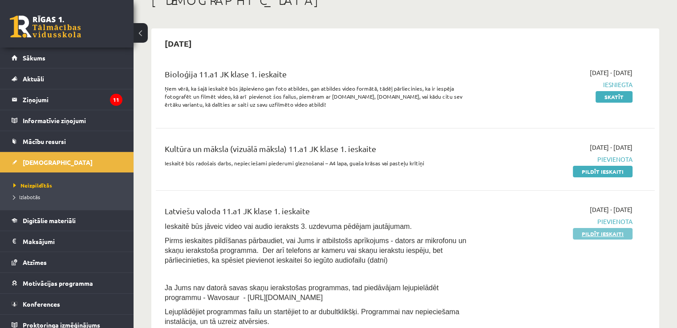
click at [591, 236] on link "Pildīt ieskaiti" at bounding box center [603, 234] width 60 height 12
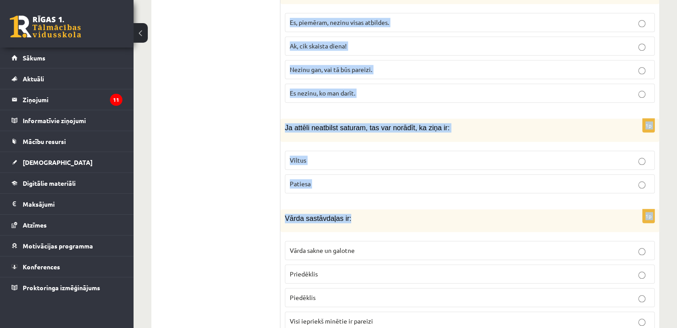
scroll to position [4268, 0]
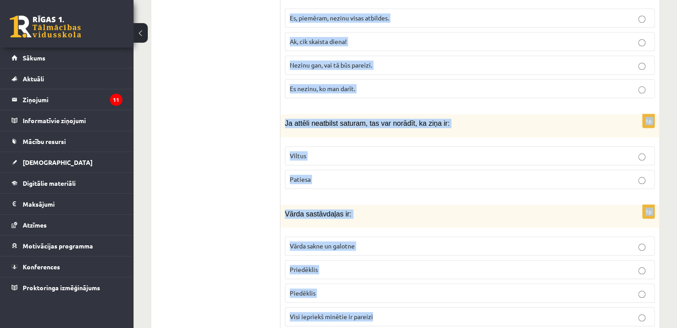
drag, startPoint x: 285, startPoint y: 156, endPoint x: 395, endPoint y: 279, distance: 164.2
copy form "Loremi dolorsi ametconse: adipiscin elits doeiu temporinc utlabor etdol magnaa …"
click at [295, 114] on div "Ja attēli neatbilst saturam, tas var norādīt, ka ziņa ir:" at bounding box center [469, 125] width 379 height 23
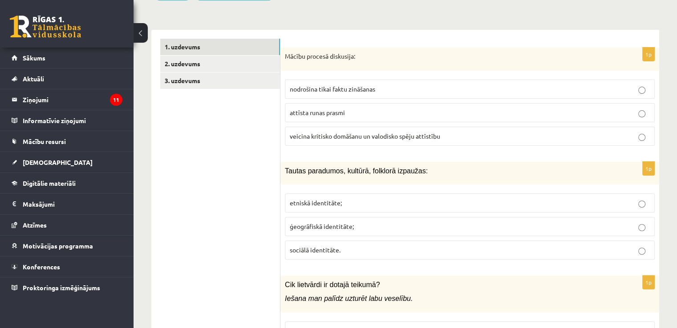
scroll to position [249, 0]
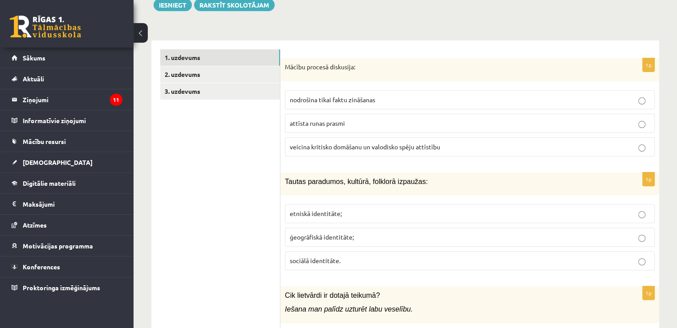
click at [332, 137] on label "veicina kritisko domāšanu un valodisko spēju attīstību" at bounding box center [470, 146] width 370 height 19
click at [369, 209] on p "etniskā identitāte;" at bounding box center [470, 213] width 360 height 9
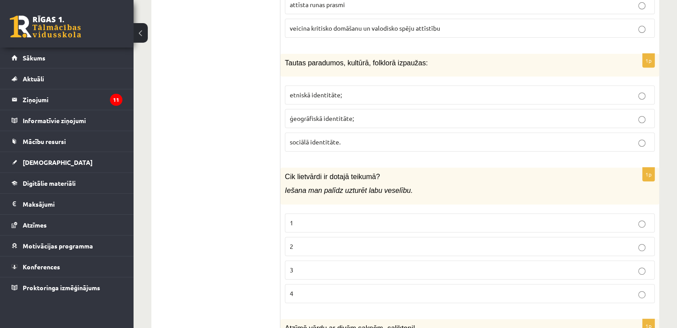
scroll to position [397, 0]
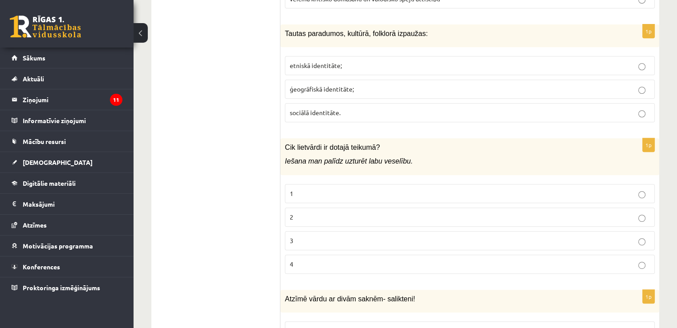
click at [369, 236] on p "3" at bounding box center [470, 240] width 360 height 9
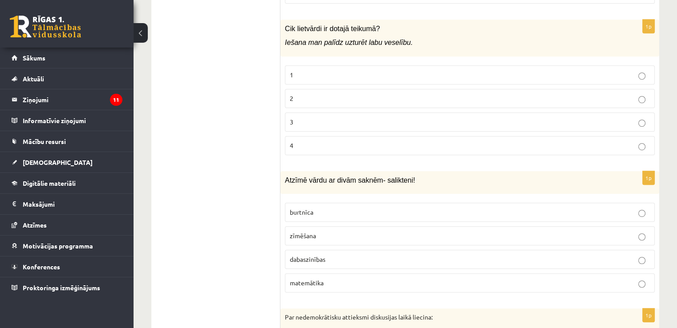
scroll to position [516, 0]
click at [358, 255] on p "dabaszinības" at bounding box center [470, 259] width 360 height 9
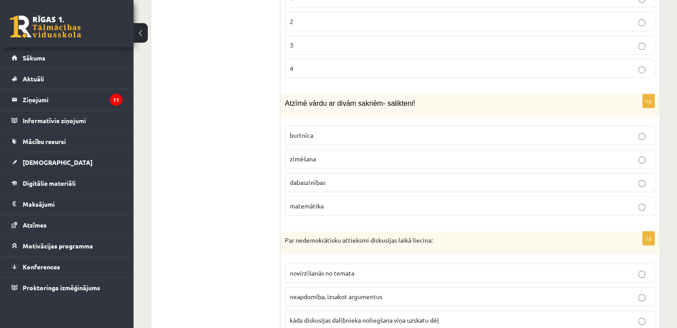
scroll to position [652, 0]
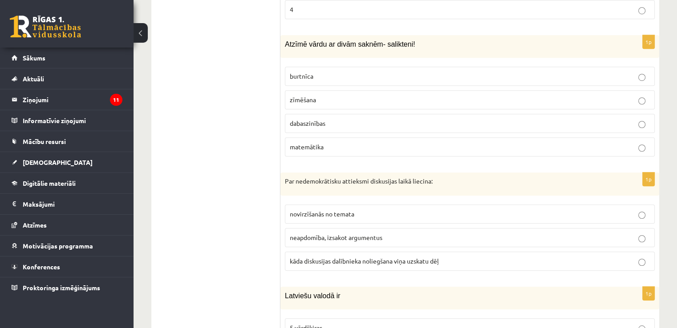
click at [355, 257] on span "kāda diskusijas dalībnieka noliegšana viņa uzskatu dēļ" at bounding box center [364, 261] width 149 height 8
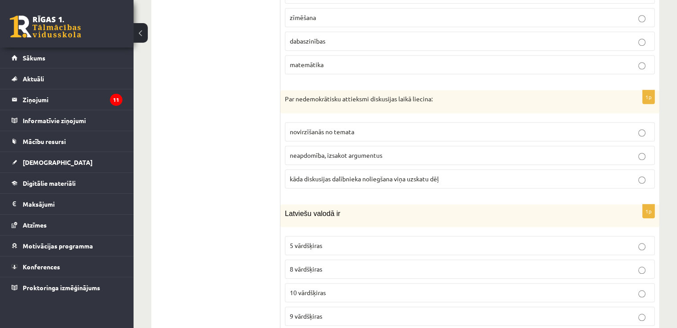
scroll to position [741, 0]
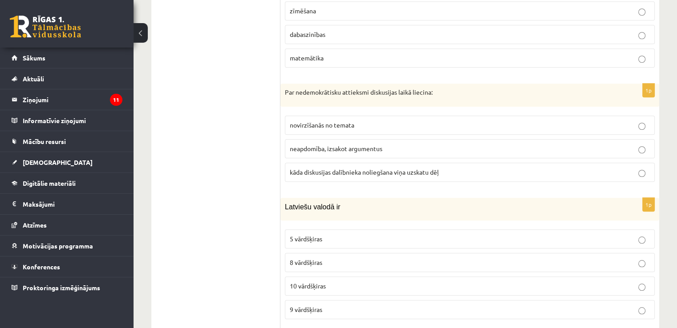
click at [354, 258] on p "8 vārdšķiras" at bounding box center [470, 262] width 360 height 9
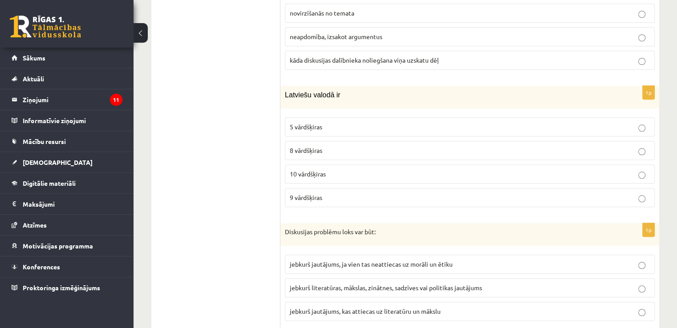
scroll to position [860, 0]
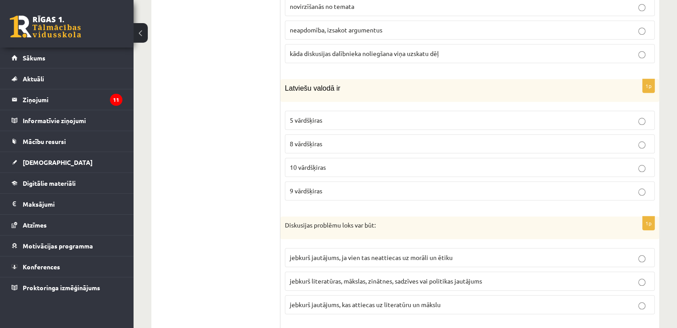
click at [359, 277] on span "jebkurš literatūras, mākslas, zinātnes, sadzīves vai politikas jautājums" at bounding box center [386, 281] width 192 height 8
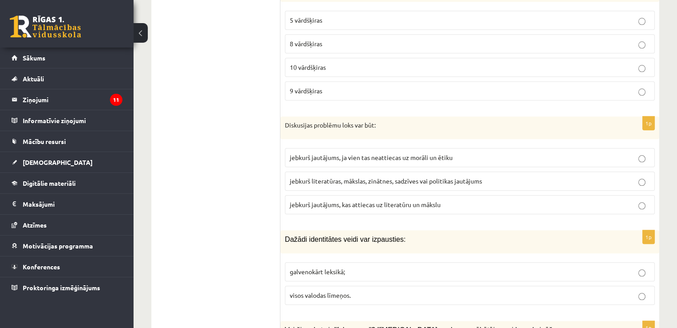
scroll to position [979, 0]
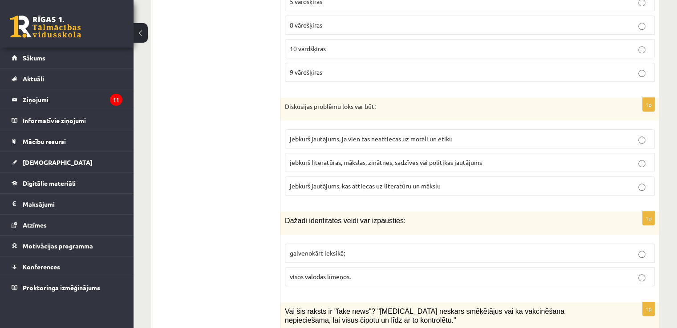
click at [359, 272] on p "visos valodas līmeņos." at bounding box center [470, 276] width 360 height 9
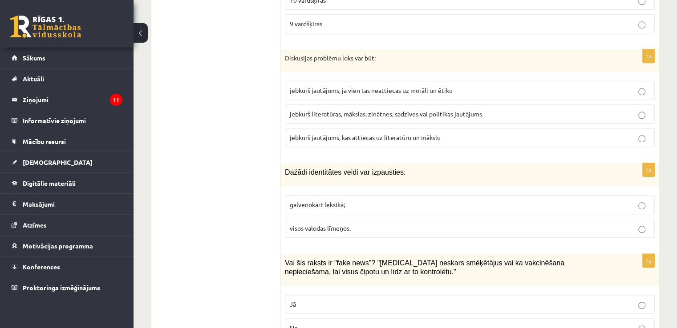
scroll to position [1038, 0]
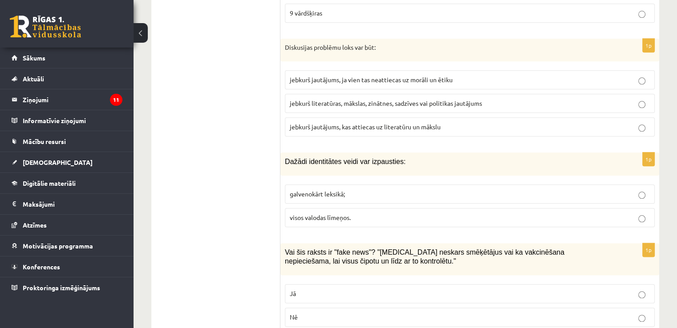
click at [357, 289] on p "Jā" at bounding box center [470, 293] width 360 height 9
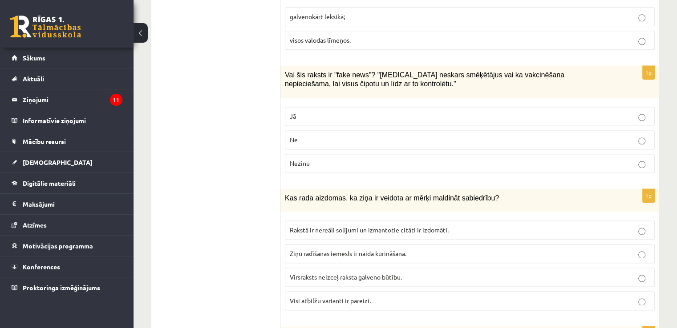
scroll to position [1216, 0]
click at [357, 291] on label "Visi atbilžu varianti ir pareizi." at bounding box center [470, 300] width 370 height 19
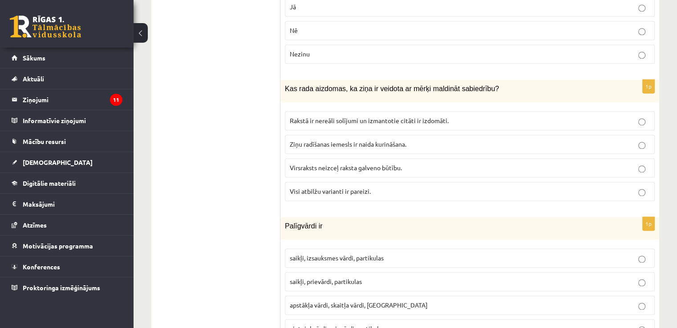
scroll to position [1335, 0]
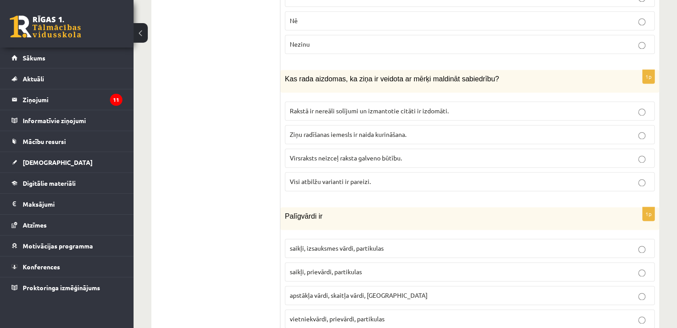
click at [355, 268] on span "saikļi, prievārdi, partikulas" at bounding box center [326, 272] width 72 height 8
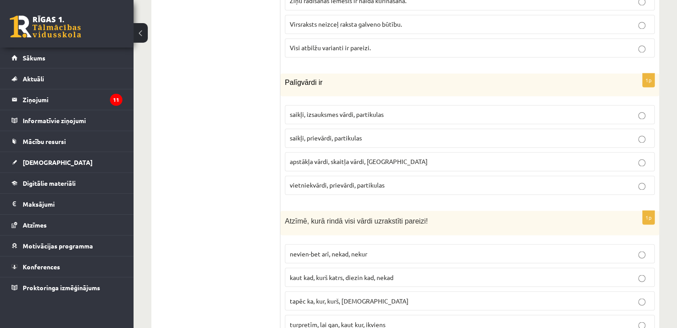
scroll to position [1483, 0]
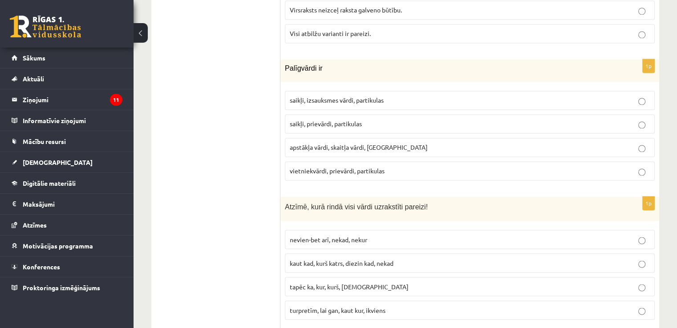
click at [357, 306] on span "turpretīm, lai gan, kaut kur, ikviens" at bounding box center [338, 310] width 96 height 8
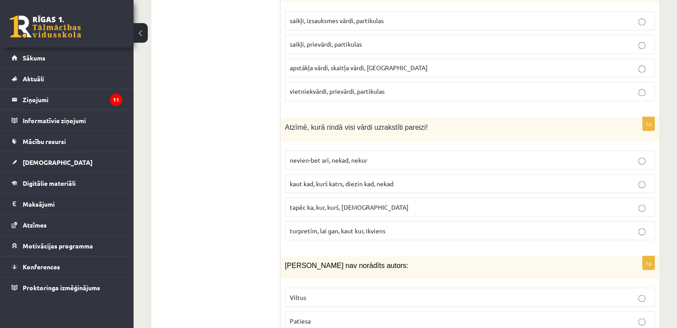
scroll to position [1572, 0]
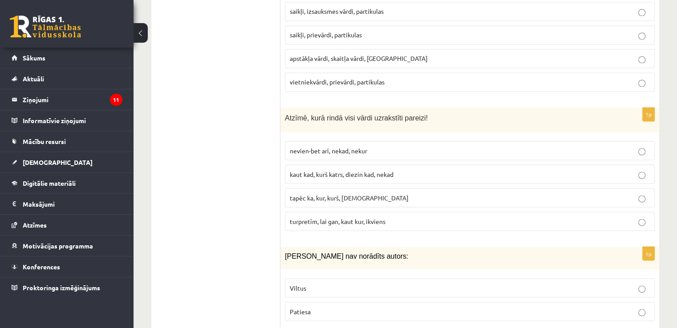
click at [351, 283] on p "Viltus" at bounding box center [470, 287] width 360 height 9
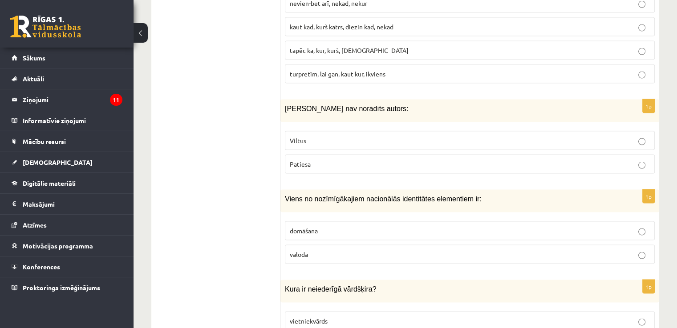
scroll to position [1720, 0]
click at [351, 249] on p "valoda" at bounding box center [470, 253] width 360 height 9
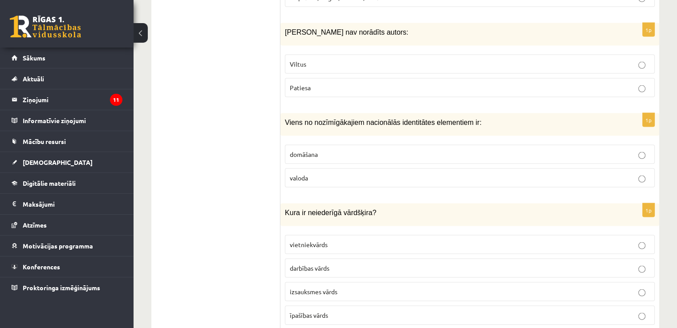
scroll to position [1809, 0]
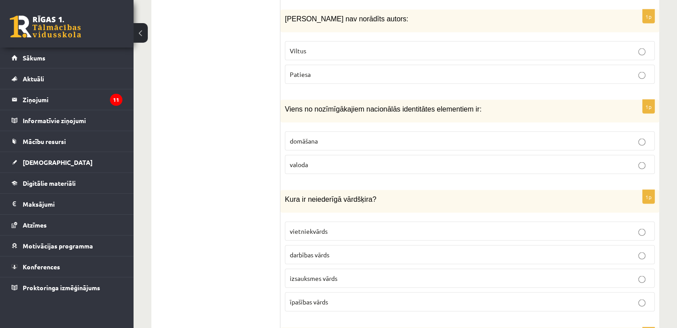
click at [353, 274] on p "izsauksmes vārds" at bounding box center [470, 278] width 360 height 9
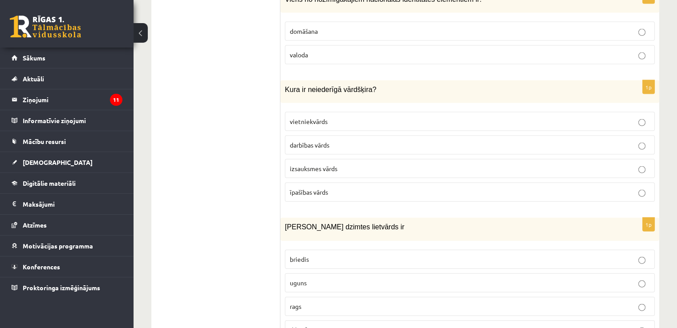
scroll to position [1928, 0]
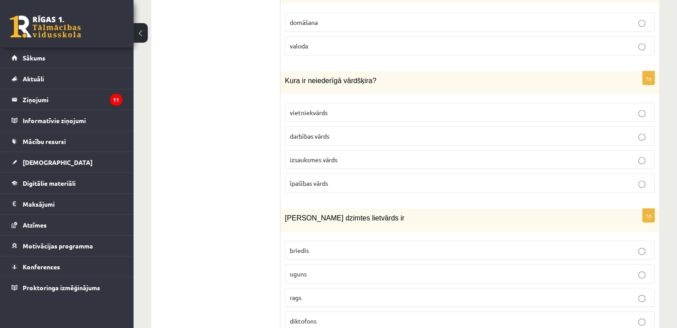
click at [352, 265] on label "uguns" at bounding box center [470, 274] width 370 height 19
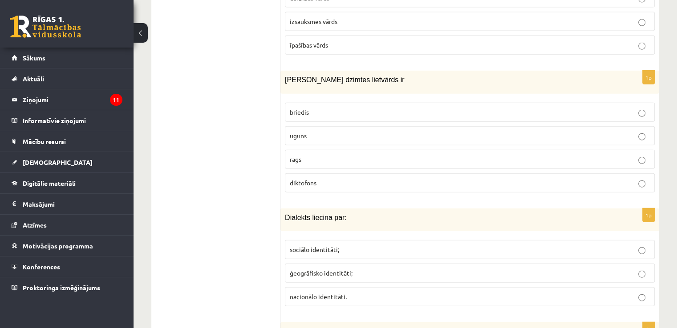
scroll to position [2076, 0]
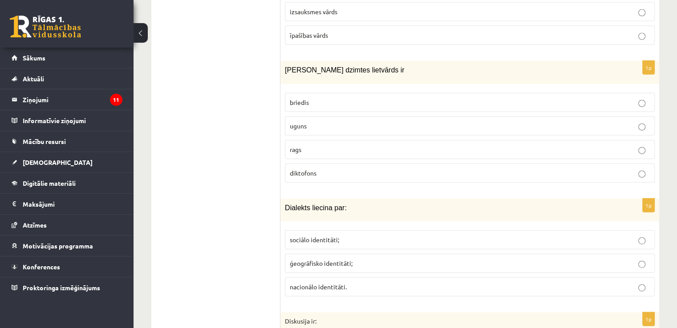
click at [352, 259] on p "ģeogrāfisko identitāti;" at bounding box center [470, 263] width 360 height 9
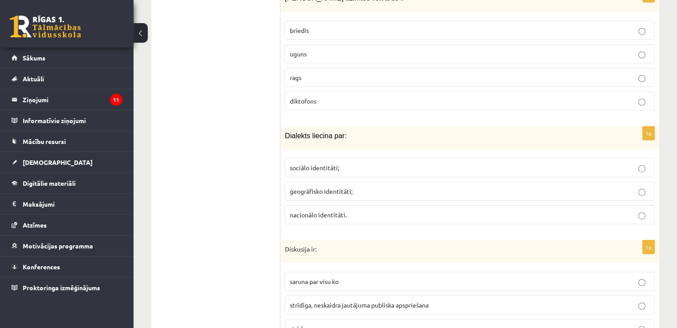
scroll to position [2165, 0]
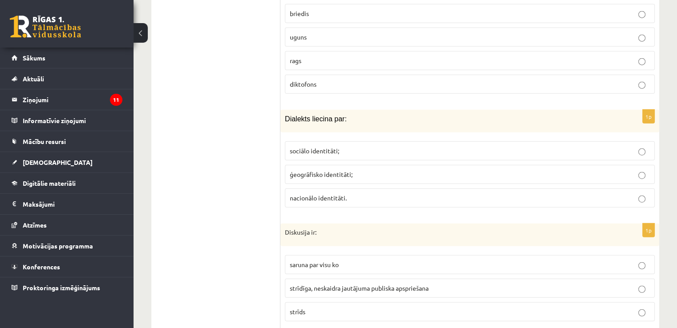
click at [351, 284] on p "strīdīga, neskaidra jautājuma publiska apspriešana" at bounding box center [470, 288] width 360 height 9
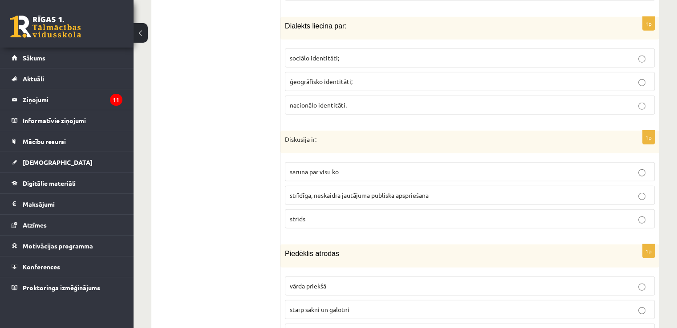
scroll to position [2284, 0]
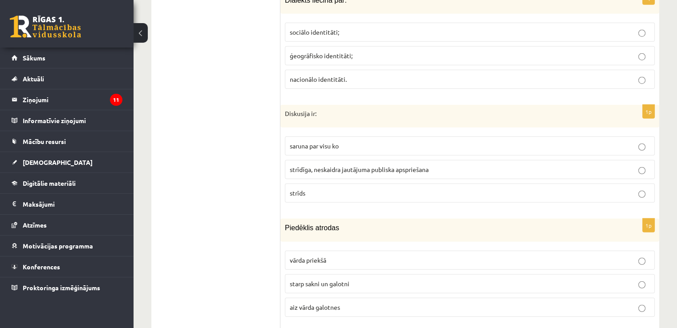
click at [351, 279] on p "starp sakni un galotni" at bounding box center [470, 283] width 360 height 9
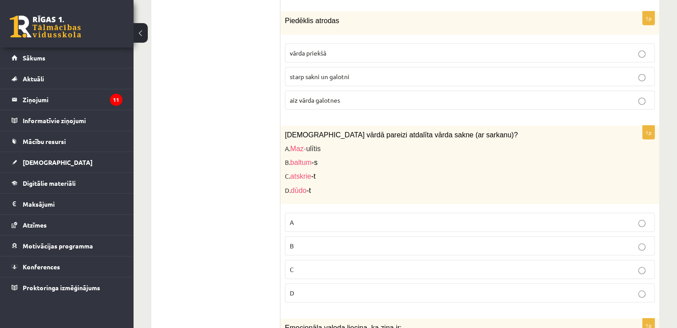
scroll to position [2492, 0]
click at [351, 265] on p "C" at bounding box center [470, 269] width 360 height 9
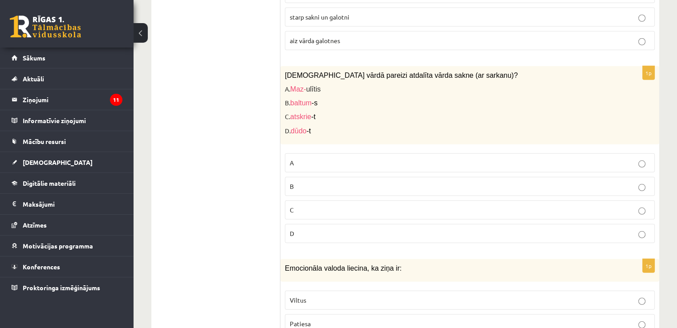
scroll to position [2580, 0]
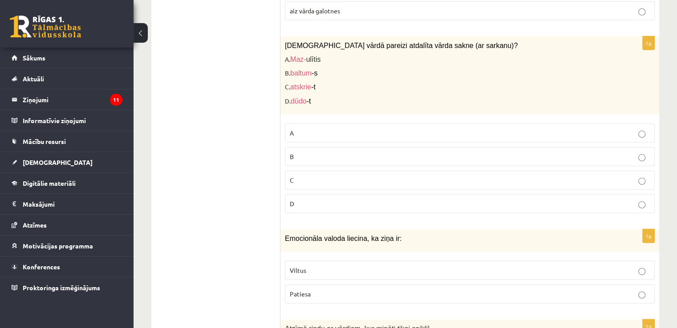
click at [351, 266] on p "Viltus" at bounding box center [470, 270] width 360 height 9
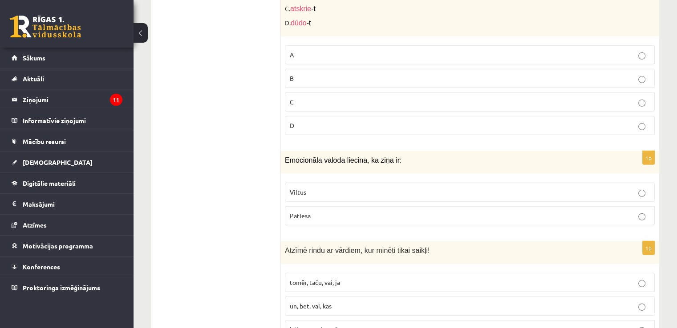
scroll to position [2669, 0]
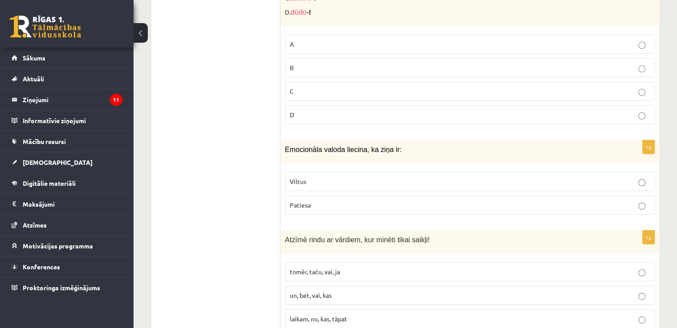
click at [351, 267] on p "tomēr, taču, vai, ja" at bounding box center [470, 271] width 360 height 9
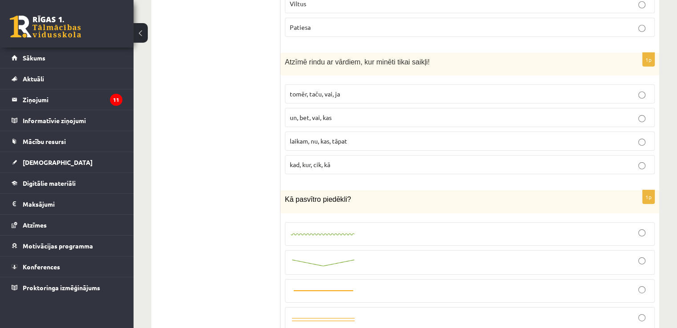
scroll to position [2877, 0]
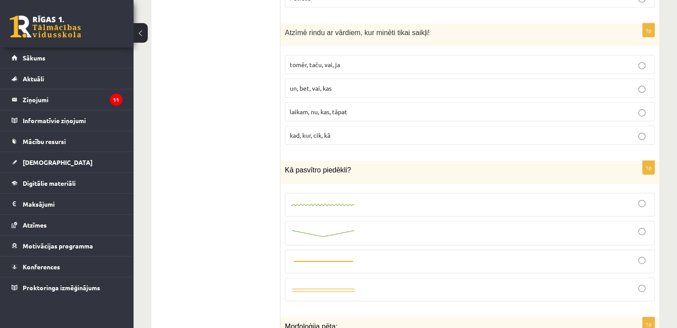
click at [456, 193] on label at bounding box center [470, 205] width 370 height 24
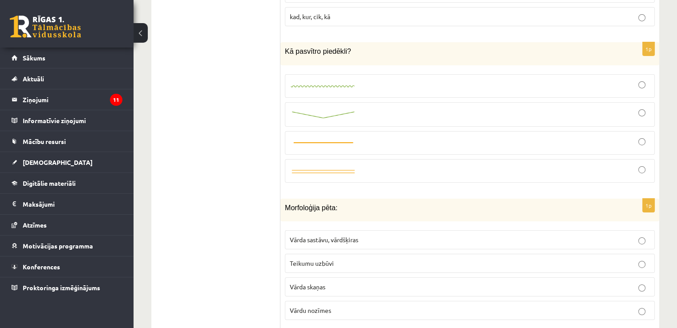
scroll to position [3025, 0]
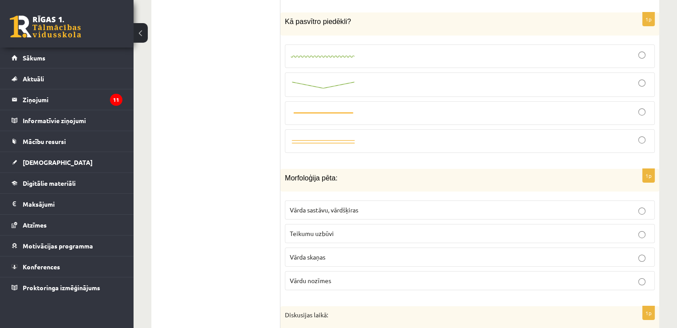
click at [457, 206] on p "Vārda sastāvu, vārdšķiras" at bounding box center [470, 210] width 360 height 9
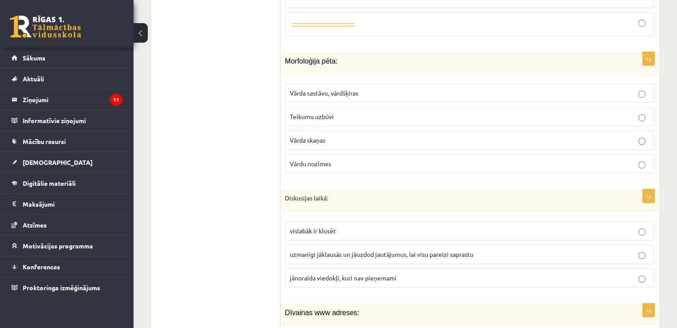
scroll to position [3144, 0]
click at [459, 244] on label "uzmanīgi jāklausās un jāuzdod jautājumus, lai visu pareizi saprastu" at bounding box center [470, 253] width 370 height 19
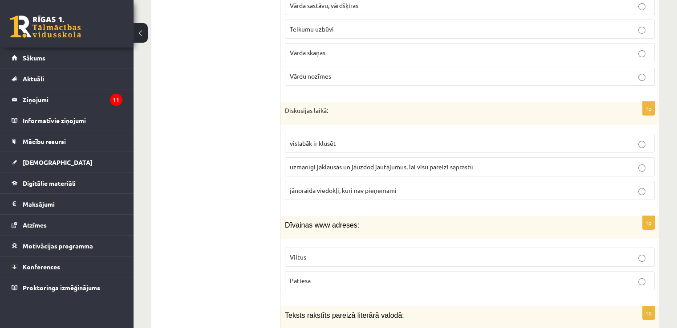
scroll to position [3233, 0]
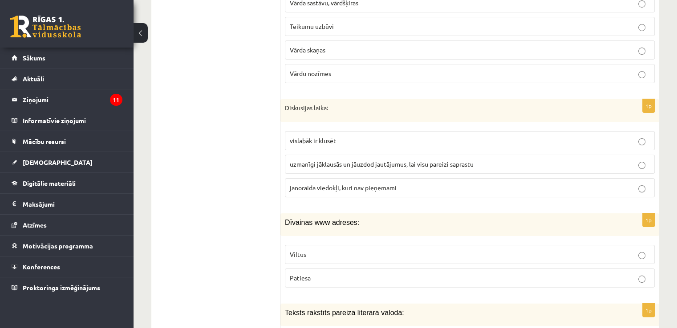
click at [459, 245] on label "Viltus" at bounding box center [470, 254] width 370 height 19
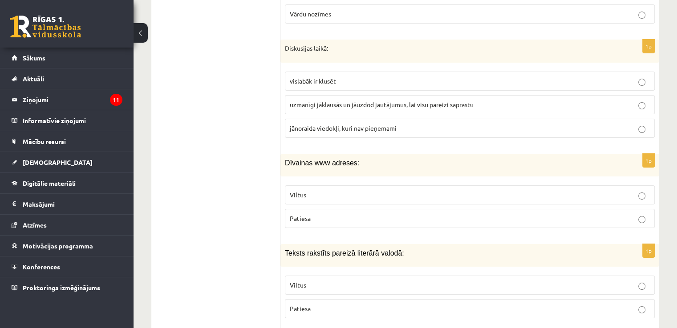
scroll to position [3322, 0]
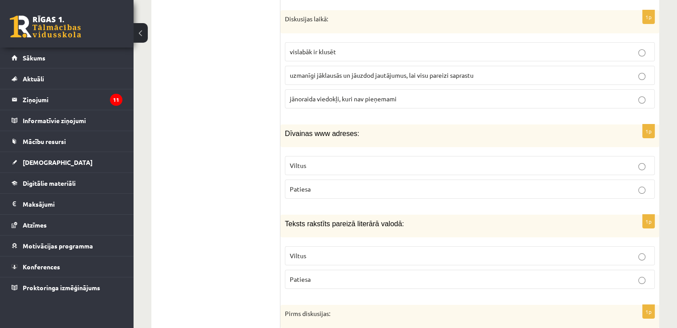
click at [457, 275] on p "Patiesa" at bounding box center [470, 279] width 360 height 9
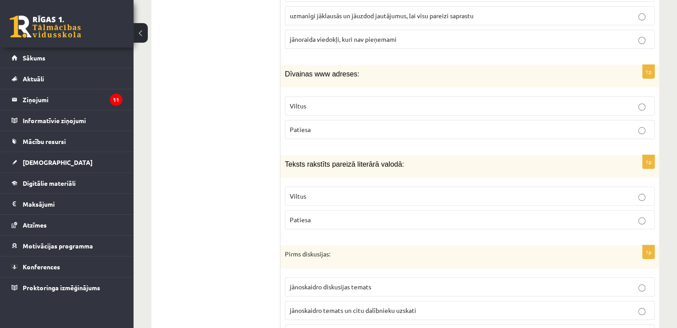
scroll to position [3411, 0]
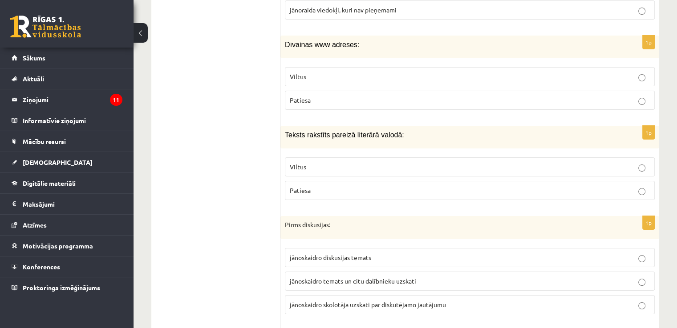
click at [457, 277] on p "jānoskaidro temats un citu dalībnieku uzskati" at bounding box center [470, 281] width 360 height 9
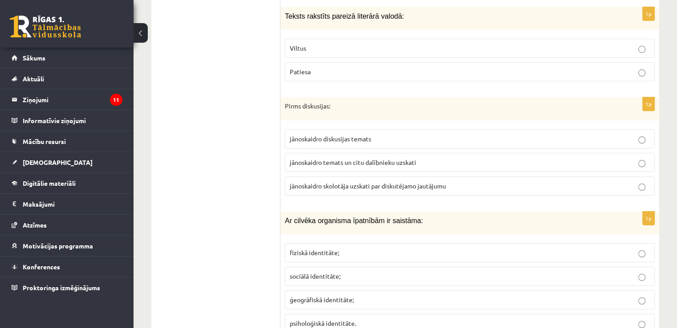
scroll to position [3559, 0]
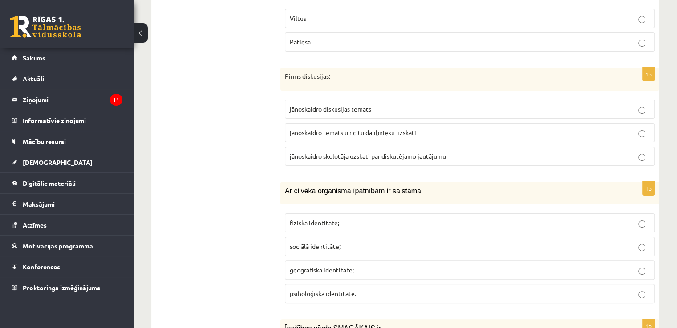
click at [460, 218] on p "fiziskā identitāte;" at bounding box center [470, 222] width 360 height 9
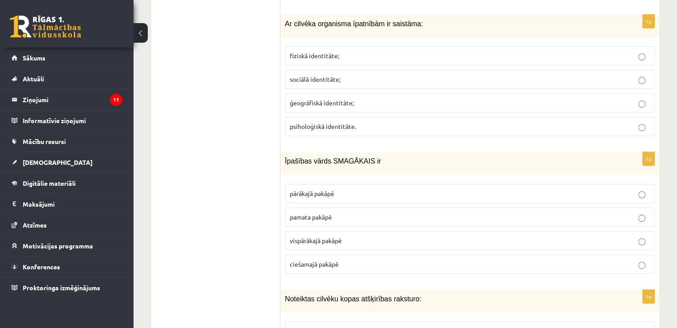
scroll to position [3737, 0]
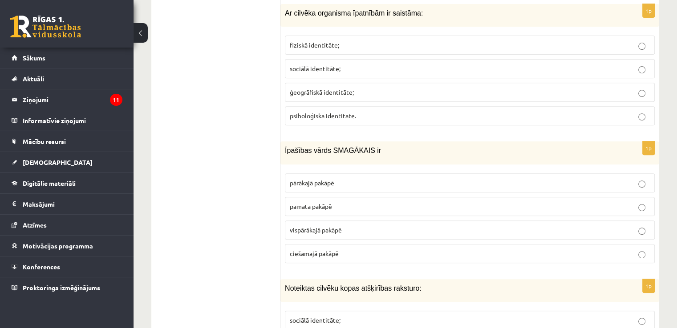
click at [460, 226] on p "vispārākajā pakāpē" at bounding box center [470, 230] width 360 height 9
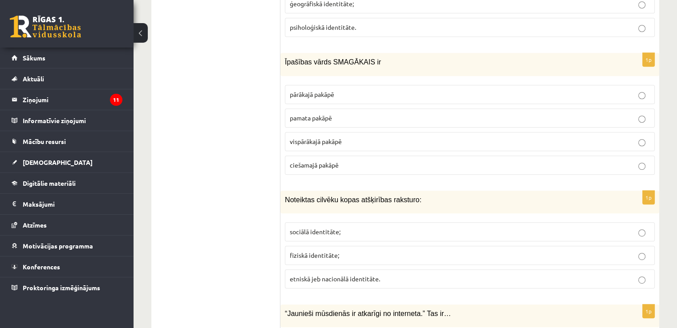
scroll to position [3826, 0]
click at [460, 227] on p "sociālā identitāte;" at bounding box center [470, 231] width 360 height 9
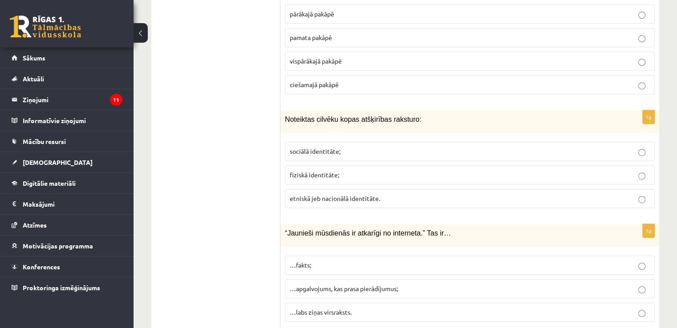
scroll to position [3945, 0]
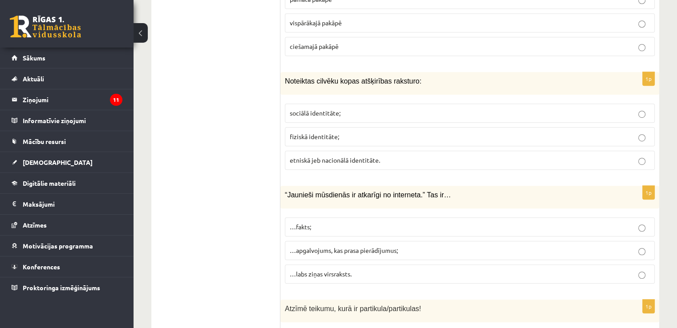
click at [464, 246] on p "…apgalvojums, kas prasa pierādījumus;" at bounding box center [470, 250] width 360 height 9
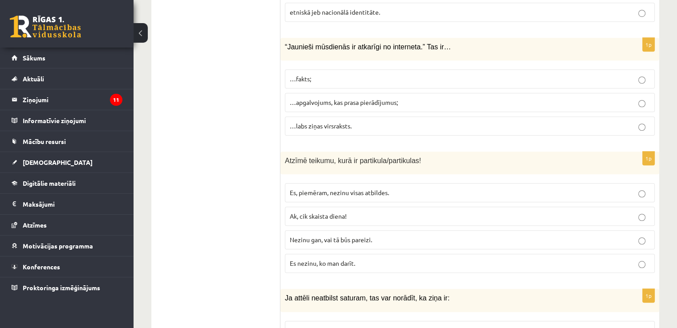
scroll to position [4093, 0]
click at [459, 230] on label "Nezinu gan, vai tā būs pareizi." at bounding box center [470, 239] width 370 height 19
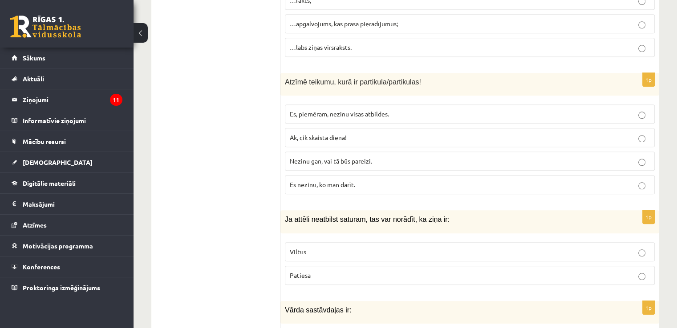
scroll to position [4182, 0]
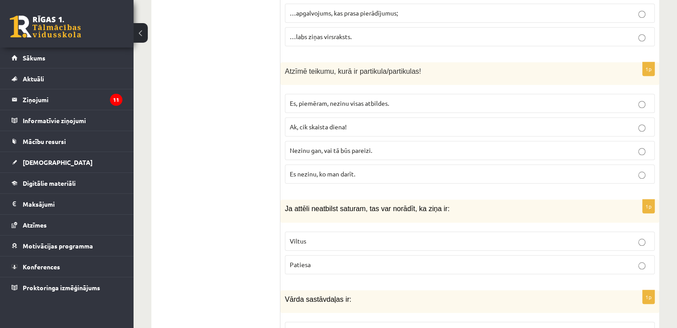
click at [459, 232] on label "Viltus" at bounding box center [470, 241] width 370 height 19
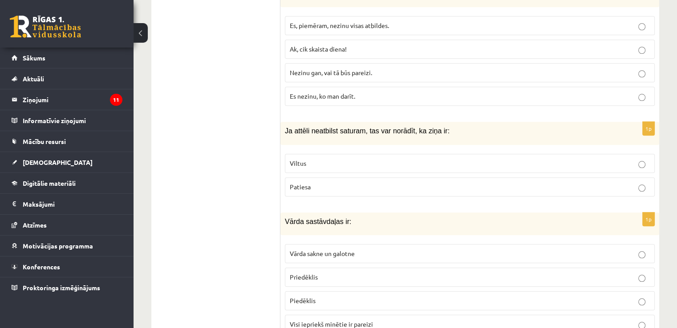
scroll to position [4268, 0]
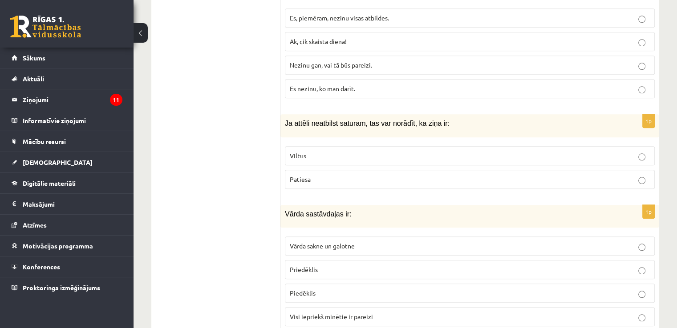
click at [443, 312] on p "Visi iepriekš minētie ir pareizi" at bounding box center [470, 316] width 360 height 9
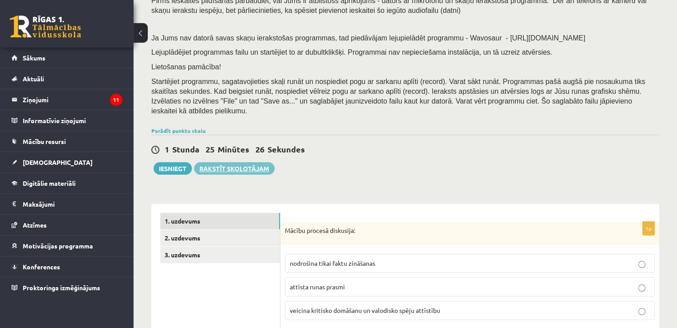
scroll to position [85, 0]
click at [217, 218] on link "1. uzdevums" at bounding box center [220, 221] width 120 height 16
click at [220, 230] on link "2. uzdevums" at bounding box center [220, 238] width 120 height 16
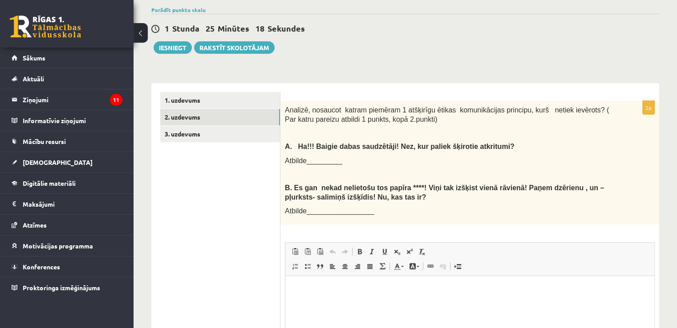
scroll to position [207, 0]
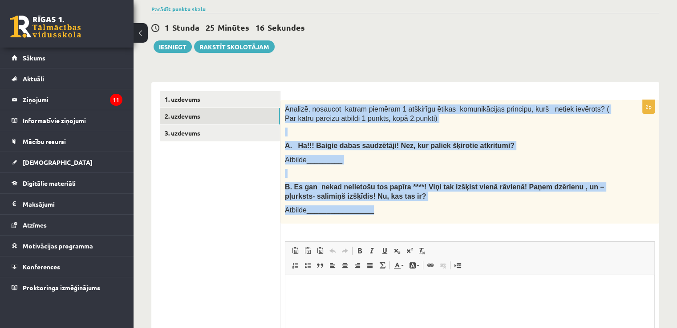
drag, startPoint x: 285, startPoint y: 101, endPoint x: 370, endPoint y: 203, distance: 133.0
click at [370, 203] on div "Analizē, nosaucot katram piemēram 1 atšķirīgu ētikas komunikācijas principu, ku…" at bounding box center [469, 162] width 379 height 124
copy div "Analizē, nosaucot katram piemēram 1 atšķirīgu ētikas komunikācijas principu, ku…"
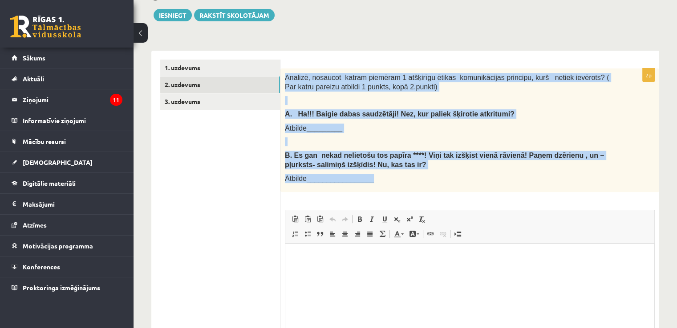
scroll to position [296, 0]
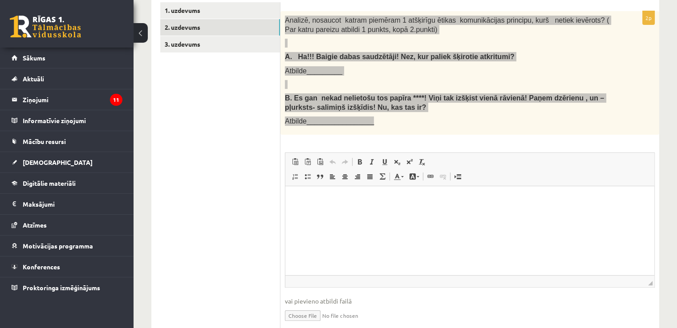
click at [363, 211] on html at bounding box center [469, 199] width 369 height 27
drag, startPoint x: 363, startPoint y: 211, endPoint x: 346, endPoint y: 203, distance: 19.3
click at [346, 203] on p "Визуальный текстовый редактор, wiswyg-editor-user-answer-47433914405220" at bounding box center [469, 199] width 351 height 9
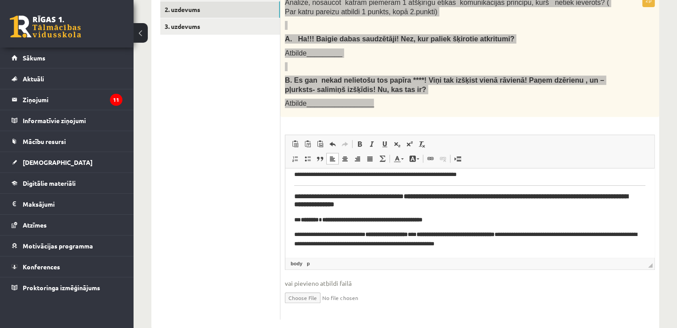
scroll to position [322, 0]
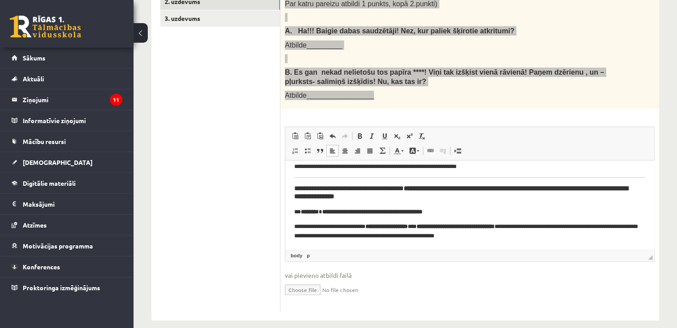
click at [304, 226] on p "**********" at bounding box center [466, 231] width 344 height 19
click at [303, 210] on strong "********" at bounding box center [310, 212] width 18 height 6
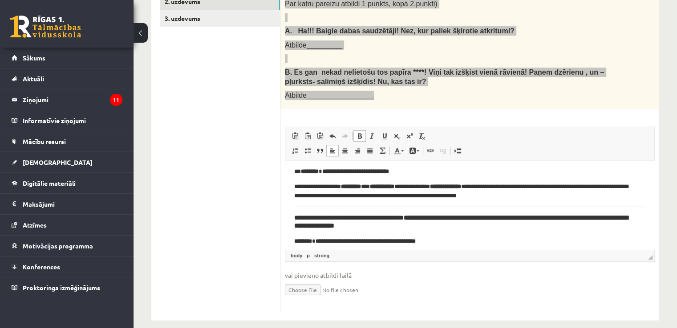
click at [300, 215] on h3 "**********" at bounding box center [466, 222] width 344 height 16
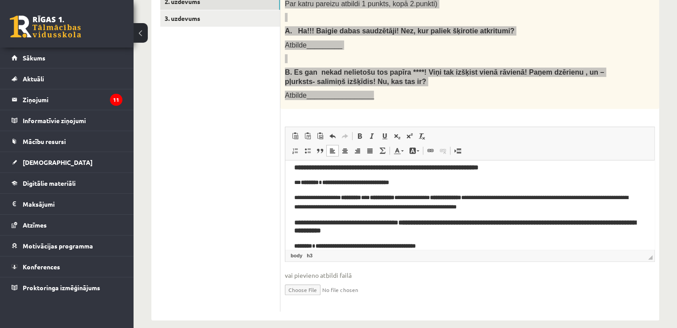
scroll to position [0, 0]
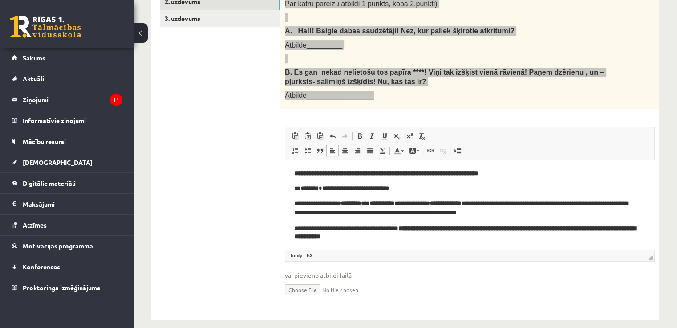
click at [301, 209] on p "**********" at bounding box center [466, 208] width 344 height 19
click at [305, 198] on body "**********" at bounding box center [469, 226] width 351 height 112
click at [301, 191] on p "**********" at bounding box center [466, 188] width 344 height 9
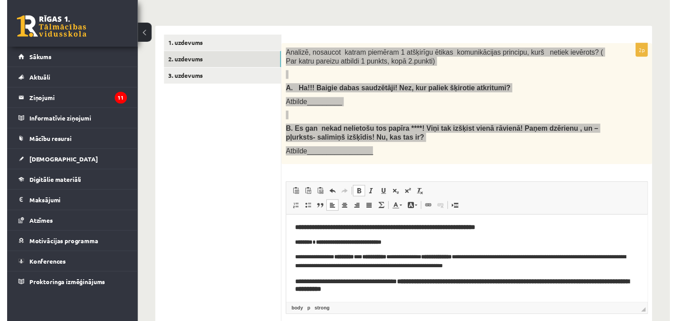
scroll to position [263, 0]
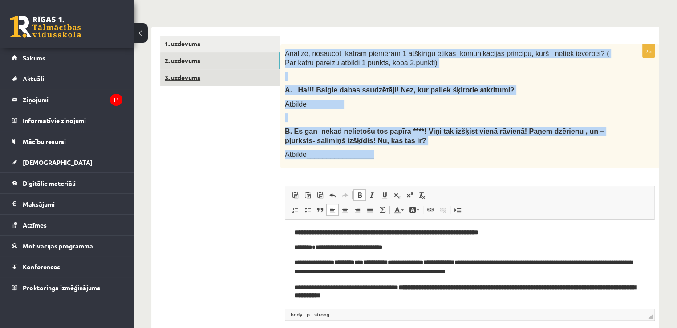
click at [256, 69] on link "3. uzdevums" at bounding box center [220, 77] width 120 height 16
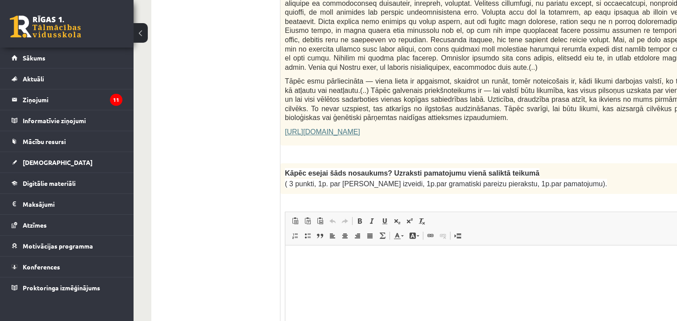
scroll to position [589, 0]
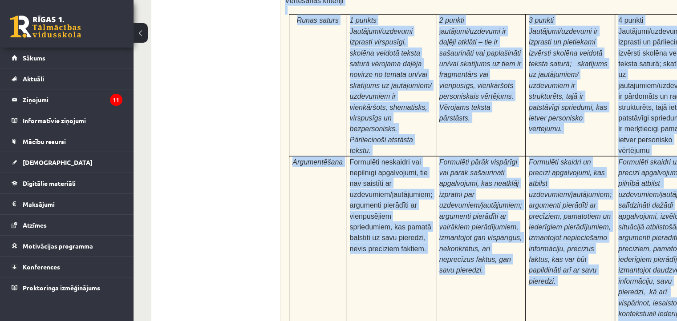
scroll to position [2797, 0]
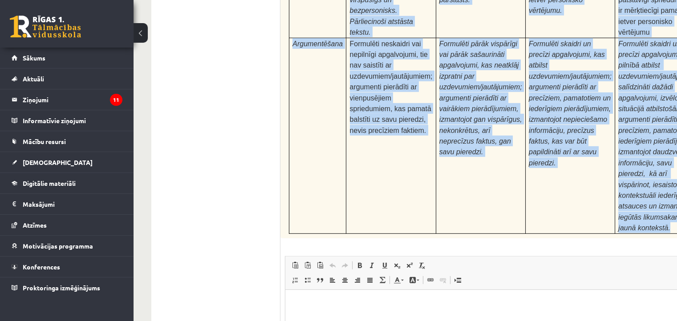
drag, startPoint x: 287, startPoint y: 167, endPoint x: 654, endPoint y: 77, distance: 378.0
copy form "Izlasi tekstu! Atbildi uz dotajiem jautājumiem! Kopā 51 punkts 0p Fragments no …"
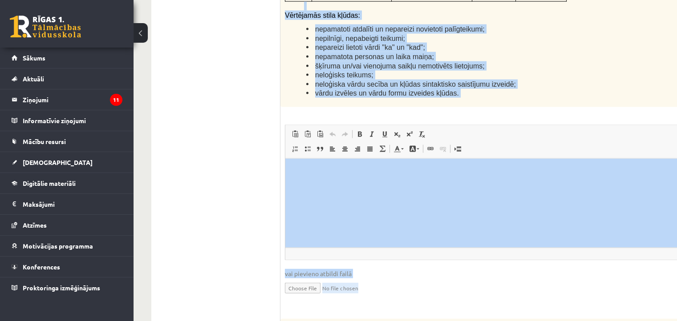
click at [447, 269] on span "vai pievieno atbildi failā" at bounding box center [519, 273] width 468 height 9
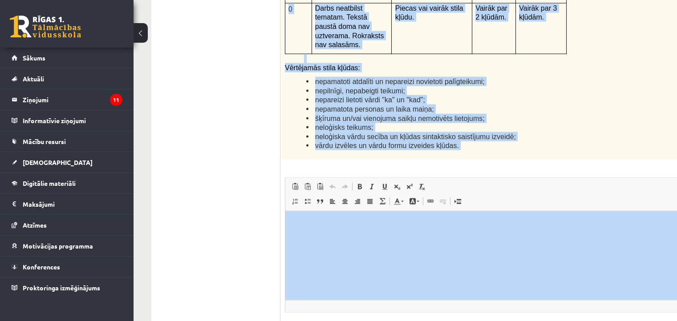
scroll to position [2114, 0]
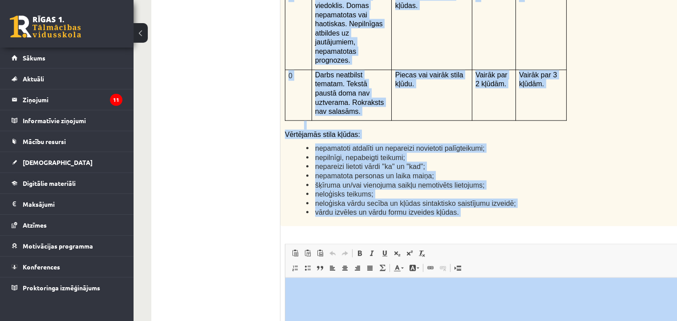
click at [446, 247] on span "Вставить Комбинация клавиш Ctrl+V Вставить только текст Комбинация клавиш Ctrl+…" at bounding box center [519, 254] width 460 height 15
click at [313, 208] on li "vārdu izvēles un vārdu formu izveides kļūdas." at bounding box center [507, 212] width 402 height 9
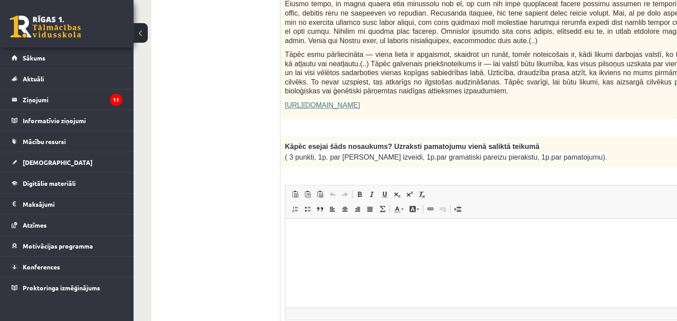
scroll to position [661, 0]
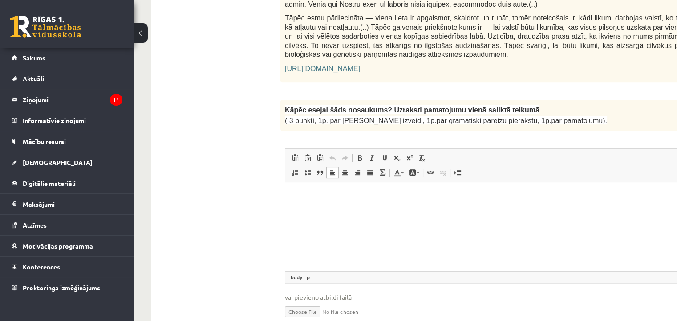
click at [302, 194] on p "Визуальный текстовый редактор, wiswyg-editor-user-answer-47433944886580" at bounding box center [518, 195] width 449 height 9
drag, startPoint x: 586, startPoint y: 359, endPoint x: 299, endPoint y: 198, distance: 329.1
click at [300, 198] on p "Визуальный текстовый редактор, wiswyg-editor-user-answer-47433944886580" at bounding box center [518, 195] width 449 height 9
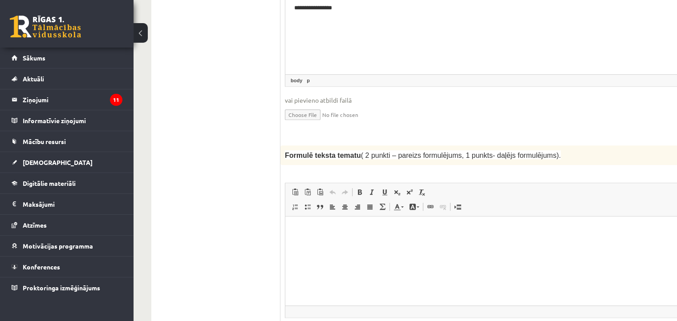
scroll to position [868, 0]
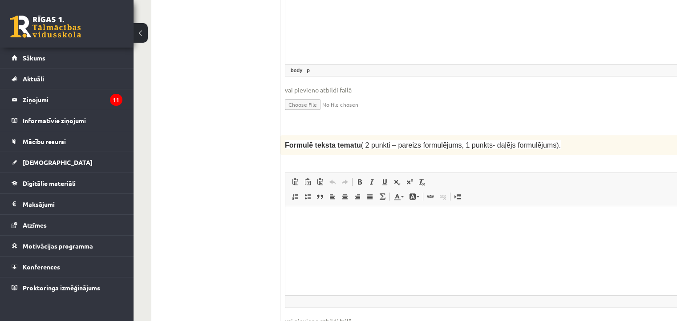
click at [312, 234] on html at bounding box center [518, 219] width 467 height 27
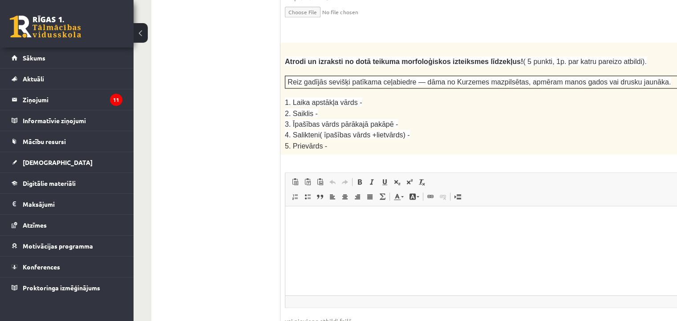
scroll to position [1195, 0]
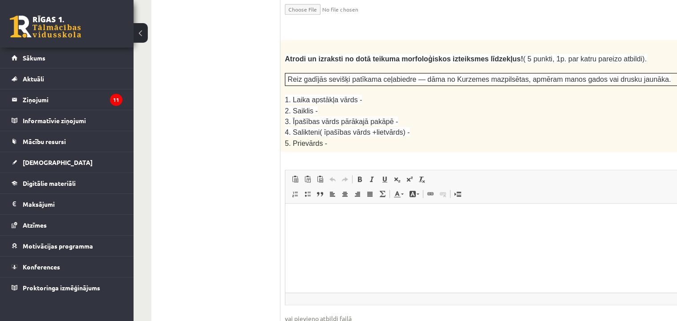
click at [314, 231] on html at bounding box center [518, 217] width 467 height 27
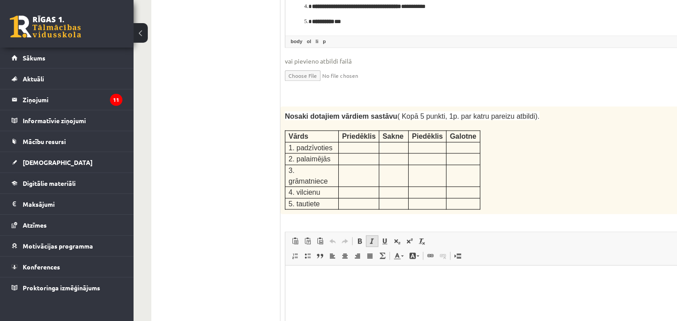
scroll to position [1462, 0]
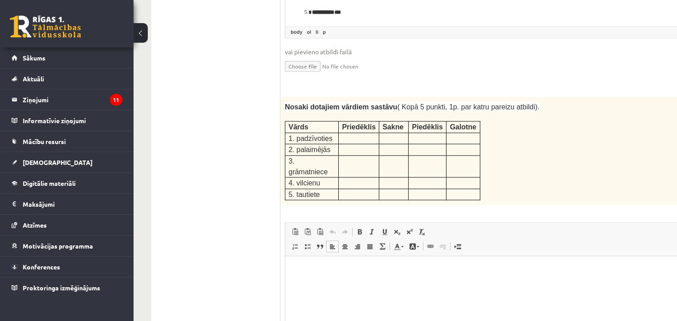
click at [335, 283] on html at bounding box center [518, 269] width 467 height 27
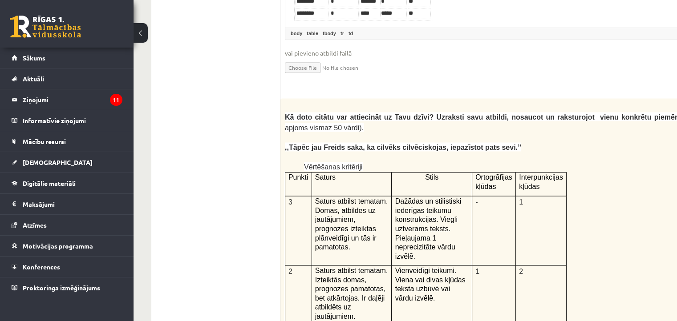
scroll to position [1789, 0]
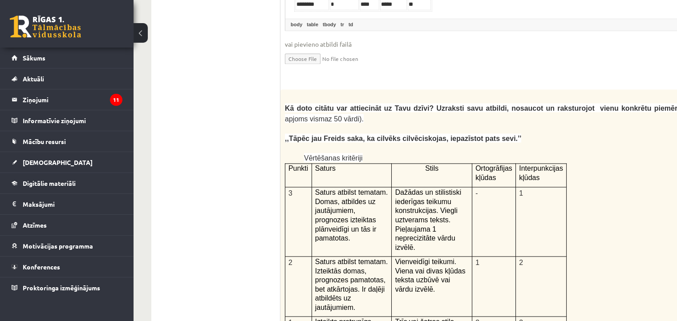
drag, startPoint x: 628, startPoint y: 101, endPoint x: 590, endPoint y: 100, distance: 38.3
click at [590, 144] on p at bounding box center [497, 148] width 424 height 9
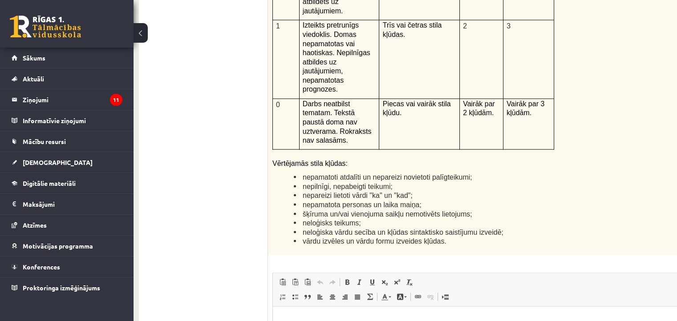
scroll to position [2144, 12]
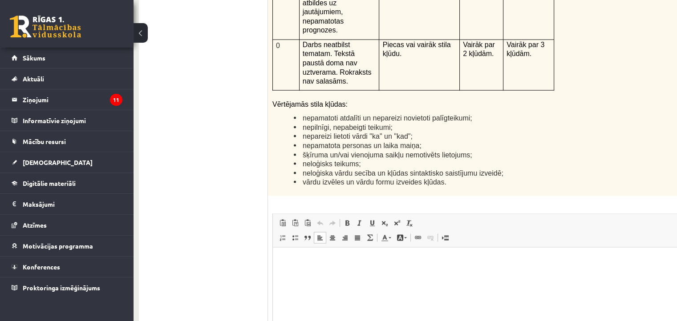
drag, startPoint x: 301, startPoint y: 273, endPoint x: 285, endPoint y: 297, distance: 29.5
click at [285, 275] on html at bounding box center [506, 260] width 467 height 27
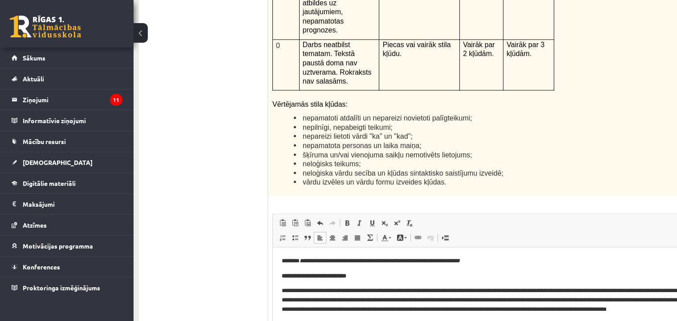
click at [341, 275] on strong "**********" at bounding box center [314, 276] width 65 height 6
drag, startPoint x: 358, startPoint y: 275, endPoint x: 304, endPoint y: 278, distance: 53.9
click at [304, 278] on strong "**********" at bounding box center [314, 276] width 65 height 6
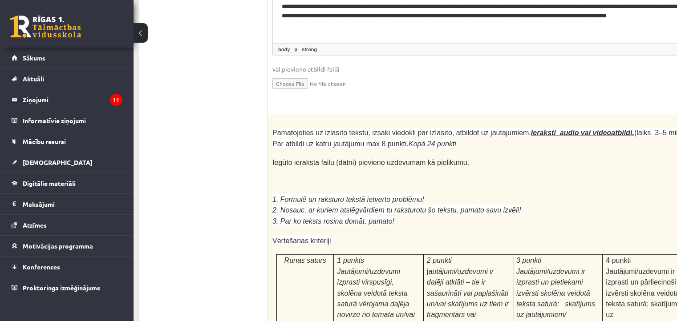
scroll to position [2441, 12]
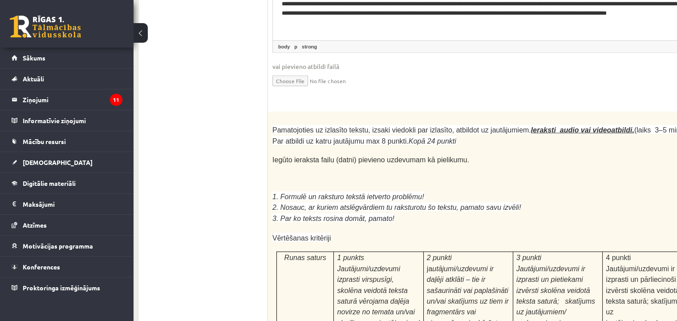
click at [541, 126] on u "Ieraksti audio vai videoatbildi." at bounding box center [582, 130] width 103 height 8
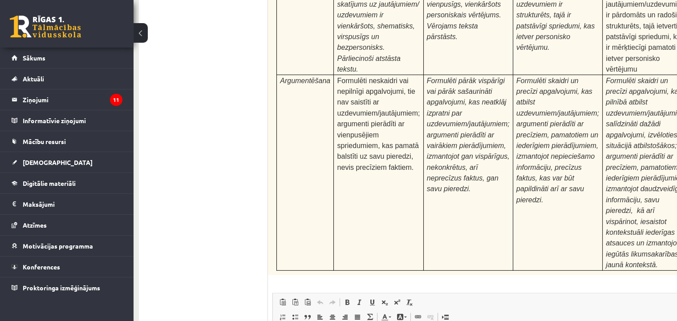
scroll to position [2797, 12]
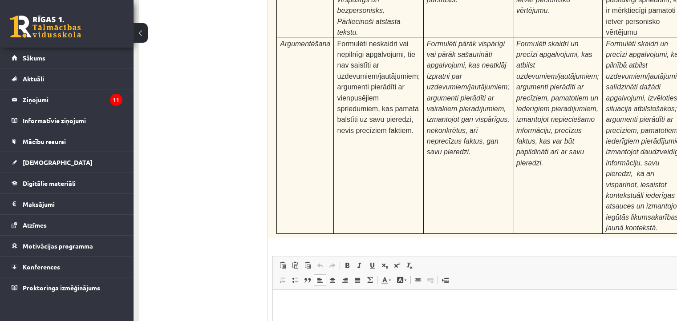
click at [306, 317] on html at bounding box center [506, 303] width 467 height 27
type input "**********"
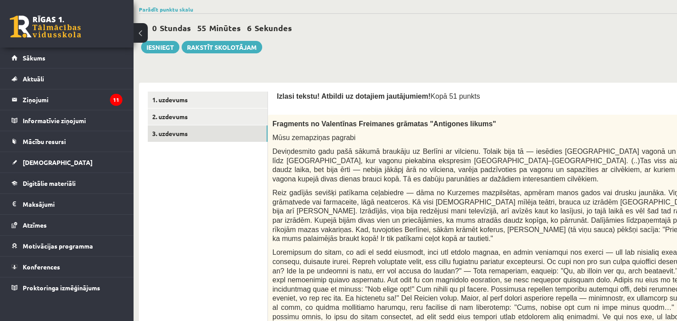
scroll to position [109, 12]
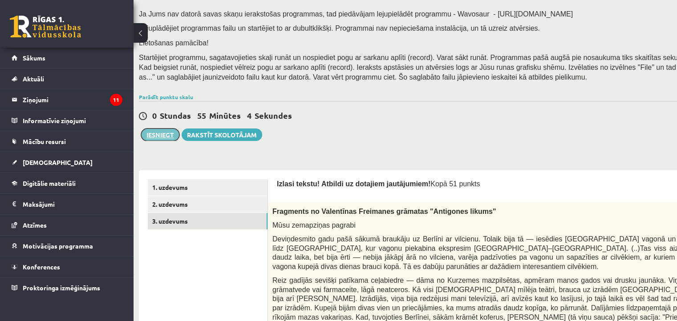
click at [172, 136] on button "Iesniegt" at bounding box center [160, 135] width 38 height 12
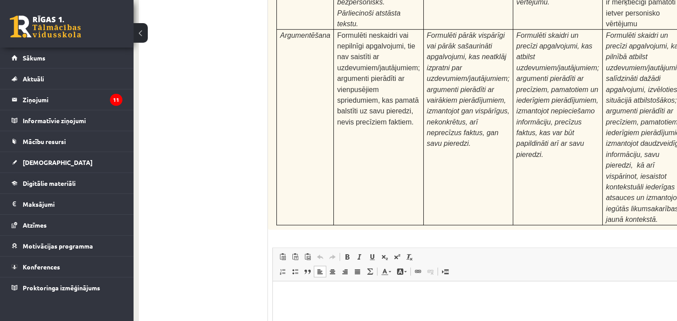
scroll to position [2806, 12]
click at [388, 307] on html at bounding box center [506, 293] width 467 height 27
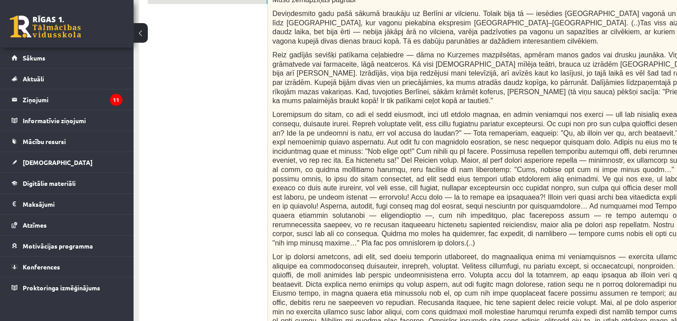
scroll to position [0, 12]
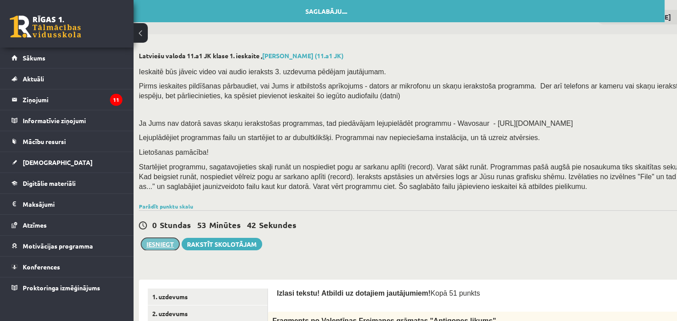
click at [160, 246] on button "Iesniegt" at bounding box center [160, 244] width 38 height 12
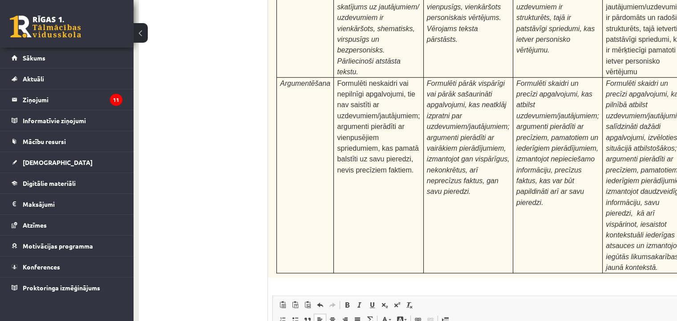
scroll to position [2806, 12]
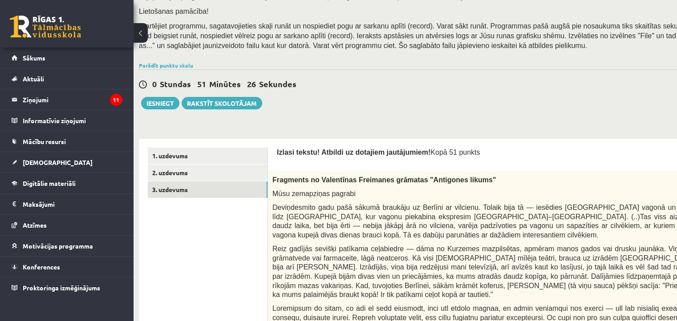
scroll to position [0, 12]
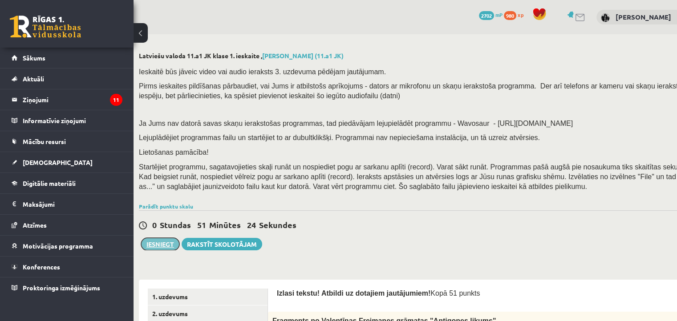
click at [169, 249] on button "Iesniegt" at bounding box center [160, 244] width 38 height 12
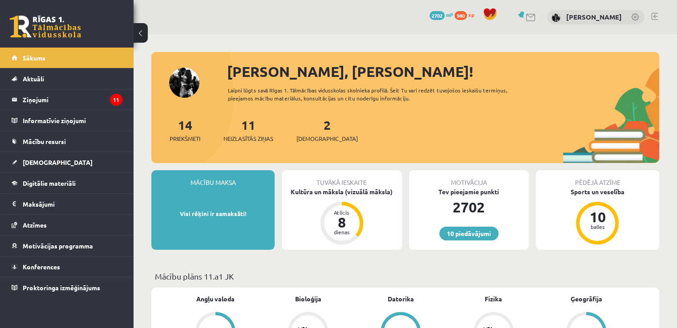
click at [319, 133] on div "2 Ieskaites" at bounding box center [326, 130] width 61 height 28
click at [314, 137] on span "[DEMOGRAPHIC_DATA]" at bounding box center [326, 138] width 61 height 9
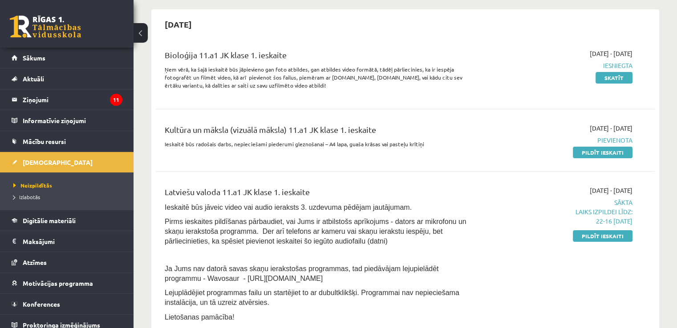
scroll to position [89, 0]
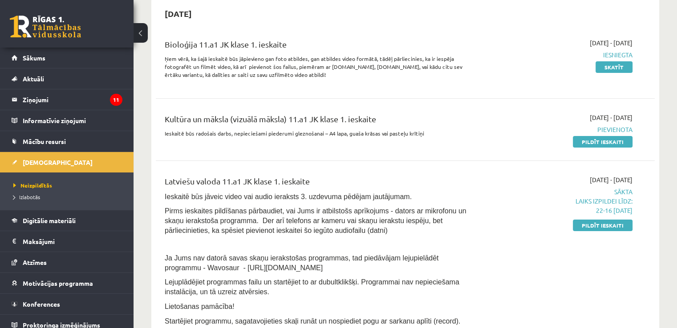
drag, startPoint x: 202, startPoint y: 268, endPoint x: 295, endPoint y: 269, distance: 93.0
click at [295, 269] on p "Ja Jums nav datorā savas skaņu ierakstošas programmas, tad piedāvājam lejupielā…" at bounding box center [318, 263] width 307 height 20
copy span "https://www.wavosaur.com/"
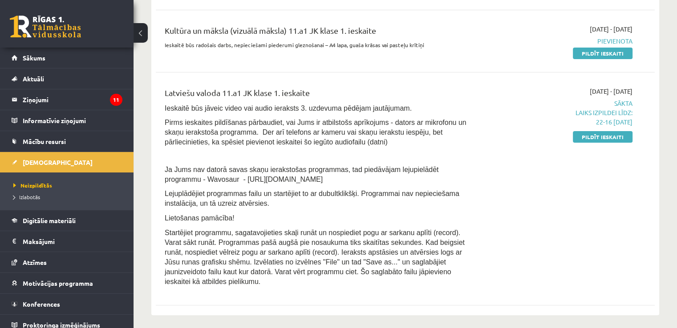
scroll to position [178, 0]
click at [340, 122] on span "Pirms ieskaites pildīšanas pārbaudiet, vai Jums ir atbilstošs aprīkojums - dato…" at bounding box center [316, 131] width 302 height 27
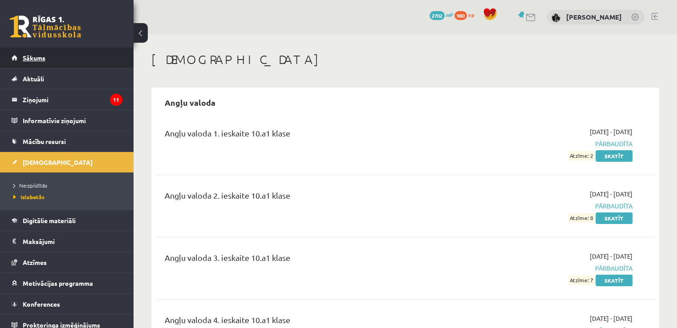
click at [58, 51] on link "Sākums" at bounding box center [67, 58] width 111 height 20
